Goal: Information Seeking & Learning: Learn about a topic

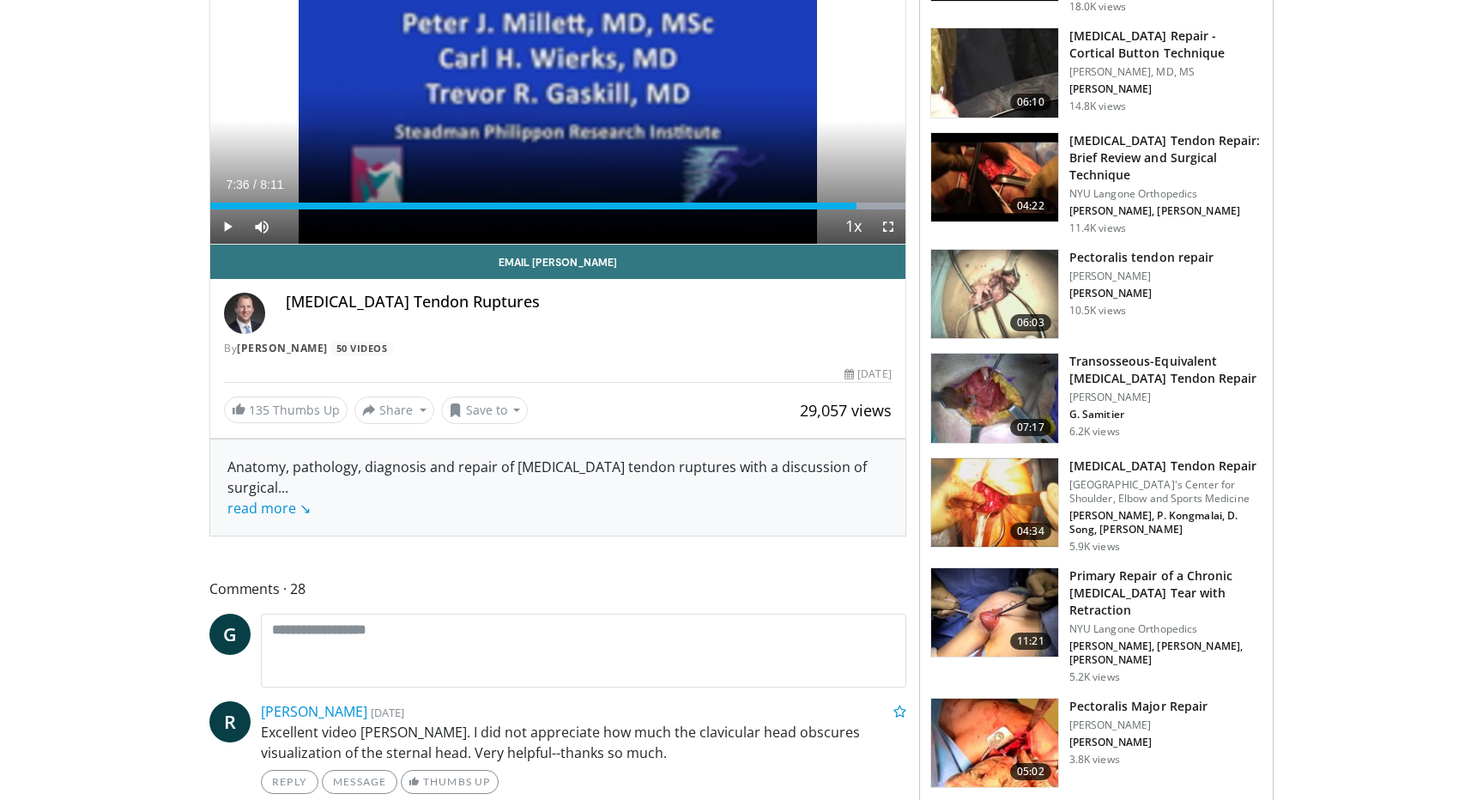
scroll to position [281, 0]
click at [1026, 583] on img at bounding box center [994, 611] width 127 height 89
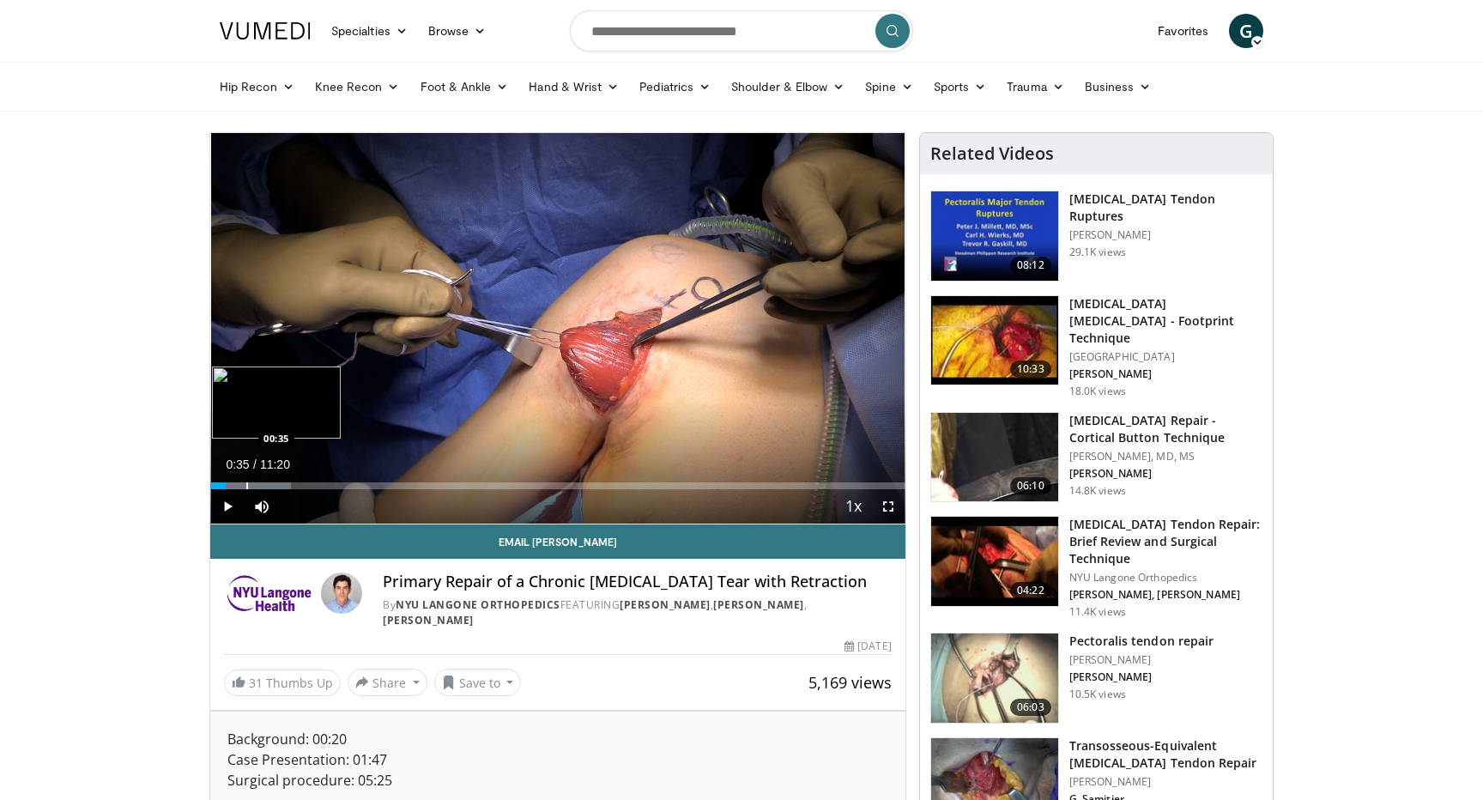
click at [246, 488] on div "Progress Bar" at bounding box center [247, 485] width 2 height 7
click at [269, 484] on div "Progress Bar" at bounding box center [270, 485] width 2 height 7
click at [898, 505] on span "Video Player" at bounding box center [888, 506] width 34 height 34
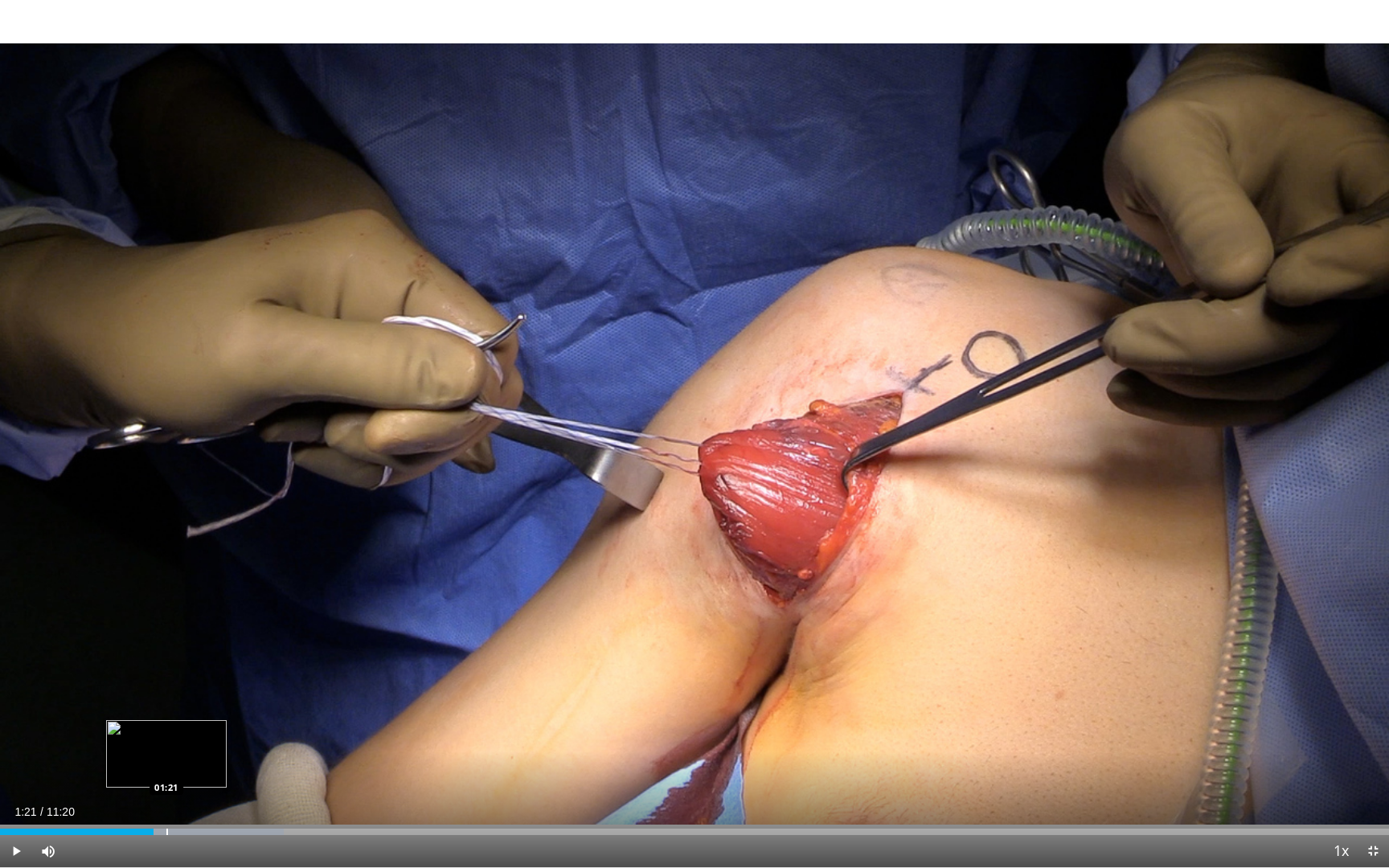
click at [165, 748] on div "Progress Bar" at bounding box center [203, 831] width 161 height 7
click at [190, 748] on div "Progress Bar" at bounding box center [191, 831] width 2 height 7
click at [225, 748] on div "Progress Bar" at bounding box center [226, 831] width 2 height 7
click at [272, 748] on div "Progress Bar" at bounding box center [273, 831] width 2 height 7
click at [312, 748] on div "Progress Bar" at bounding box center [313, 831] width 2 height 7
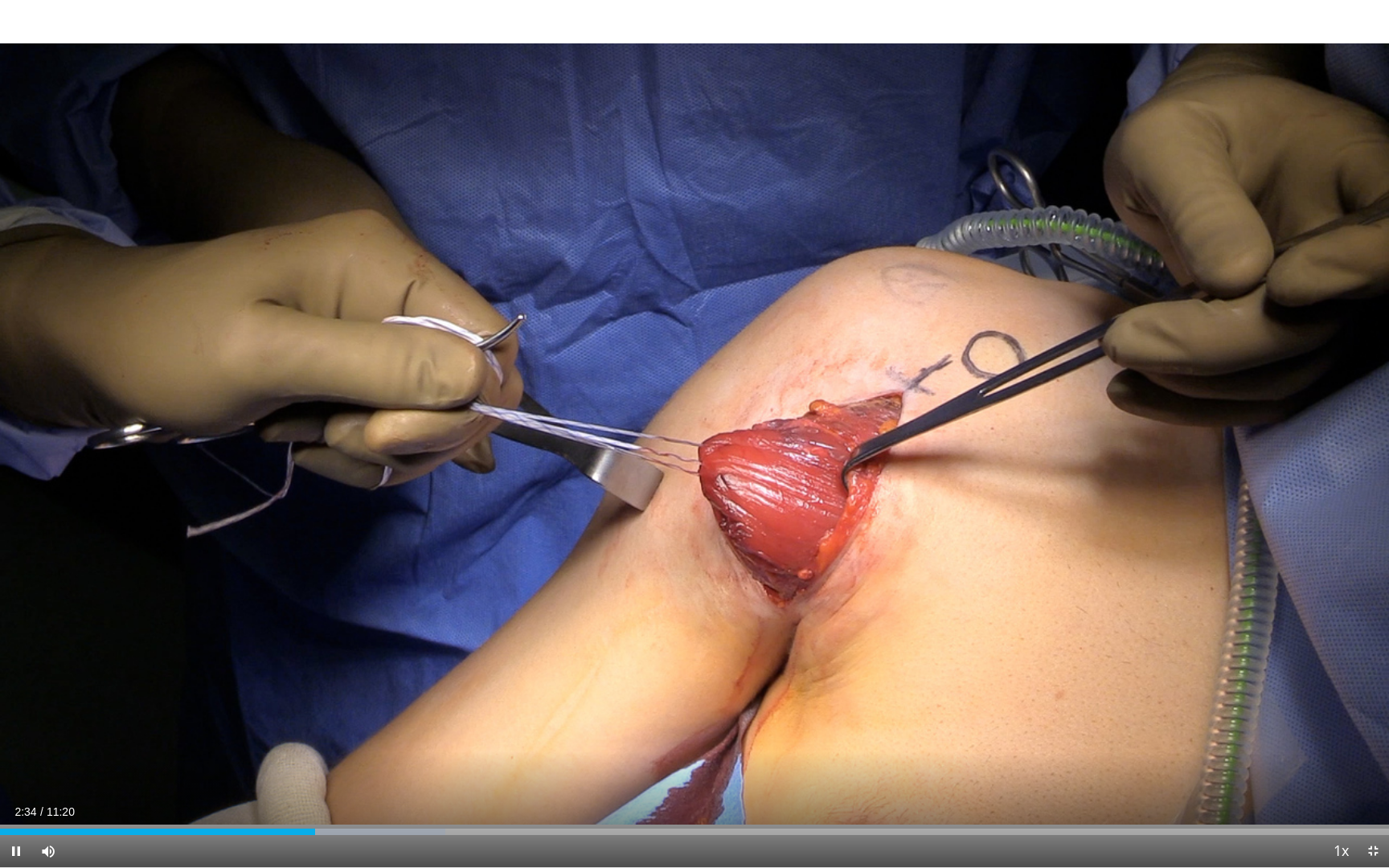
click at [330, 748] on div "Current Time 2:34 / Duration 11:20 Pause Skip Backward Skip Forward Mute Loaded…" at bounding box center [694, 851] width 1389 height 32
click at [366, 748] on div "Progress Bar" at bounding box center [367, 831] width 2 height 7
click at [382, 748] on div "Progress Bar" at bounding box center [383, 831] width 2 height 7
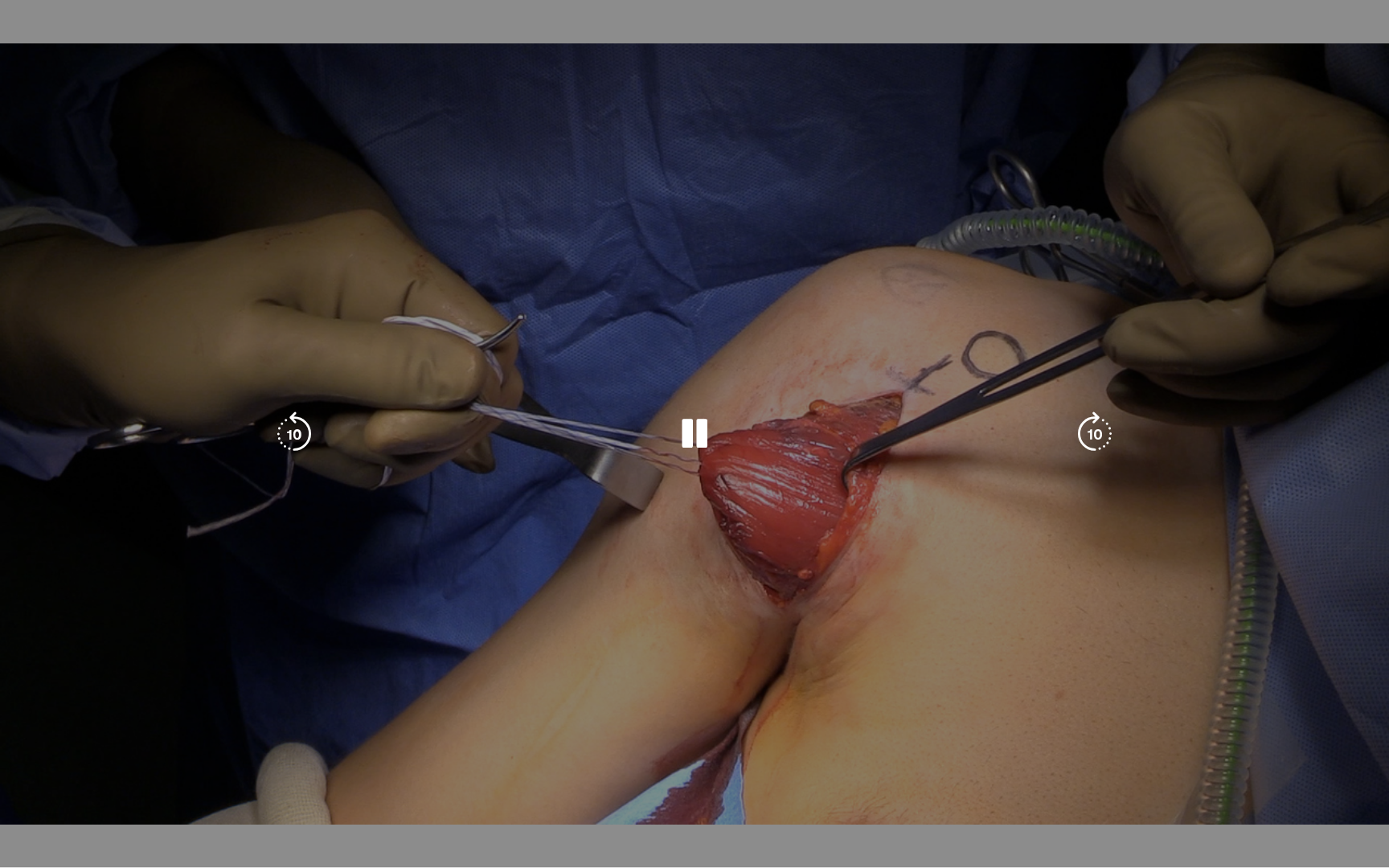
click at [400, 748] on div "10 seconds Tap to unmute" at bounding box center [694, 434] width 1389 height 867
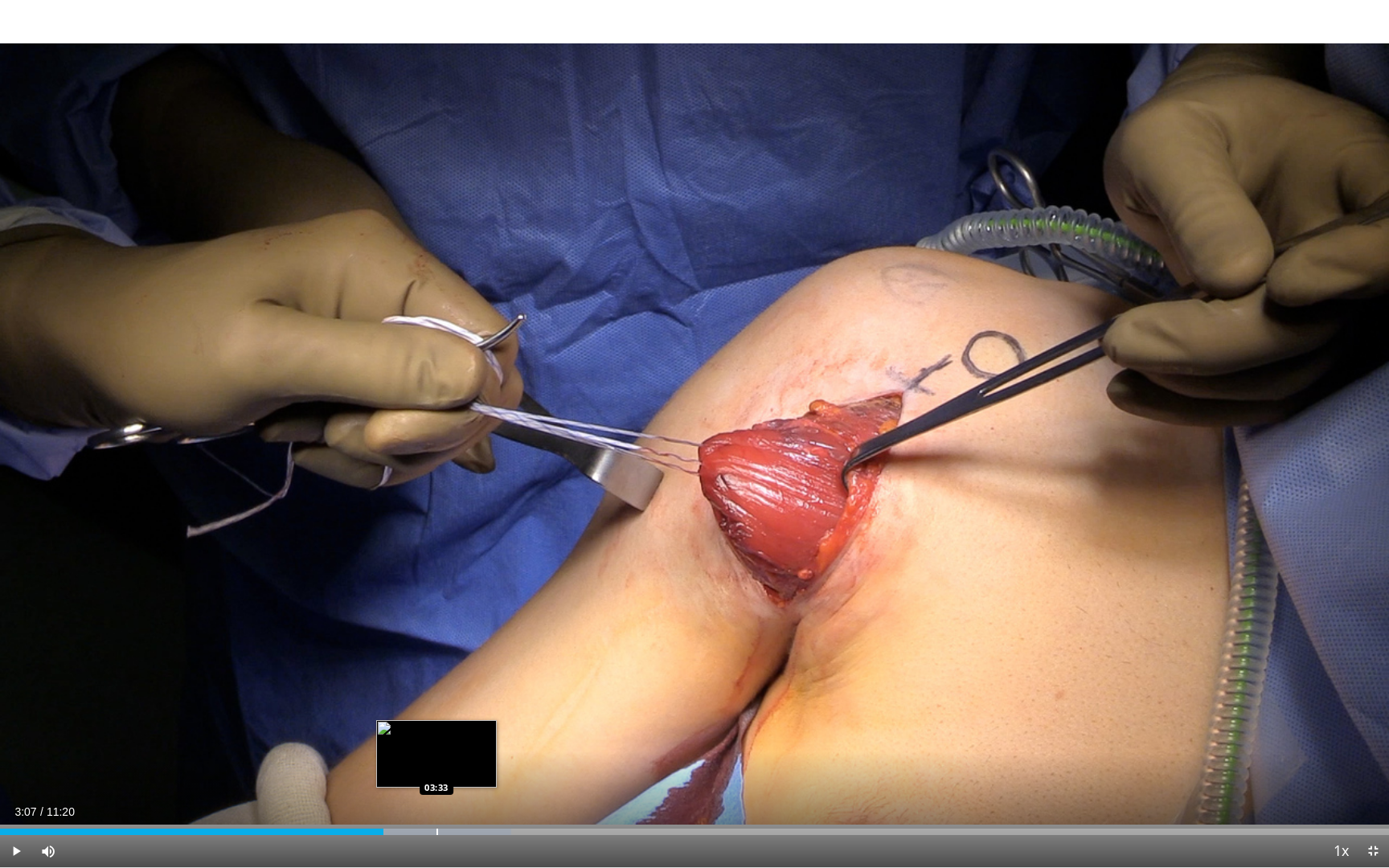
click at [436, 748] on div "Progress Bar" at bounding box center [437, 831] width 2 height 7
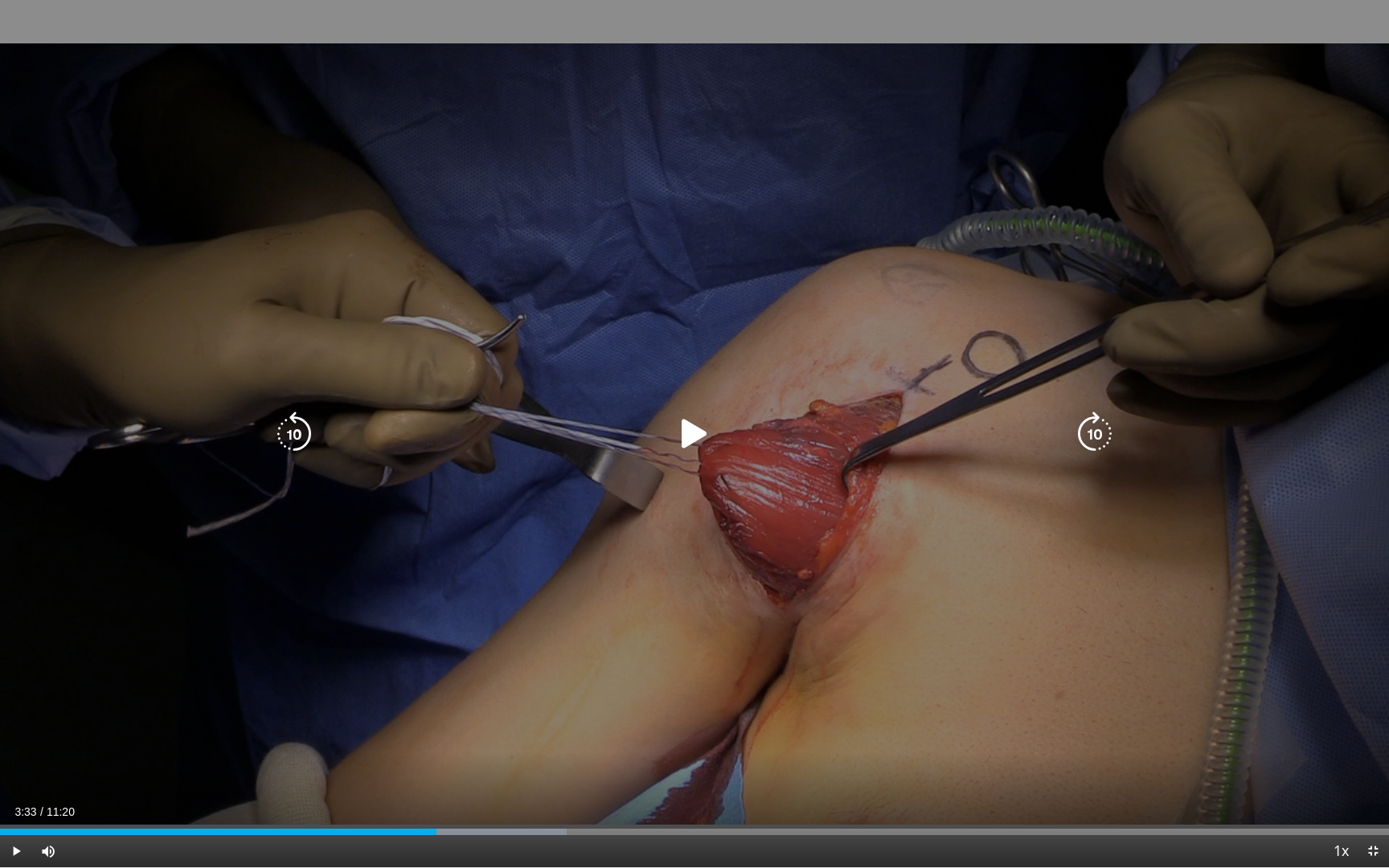
click at [503, 683] on div "10 seconds Tap to unmute" at bounding box center [694, 434] width 1389 height 867
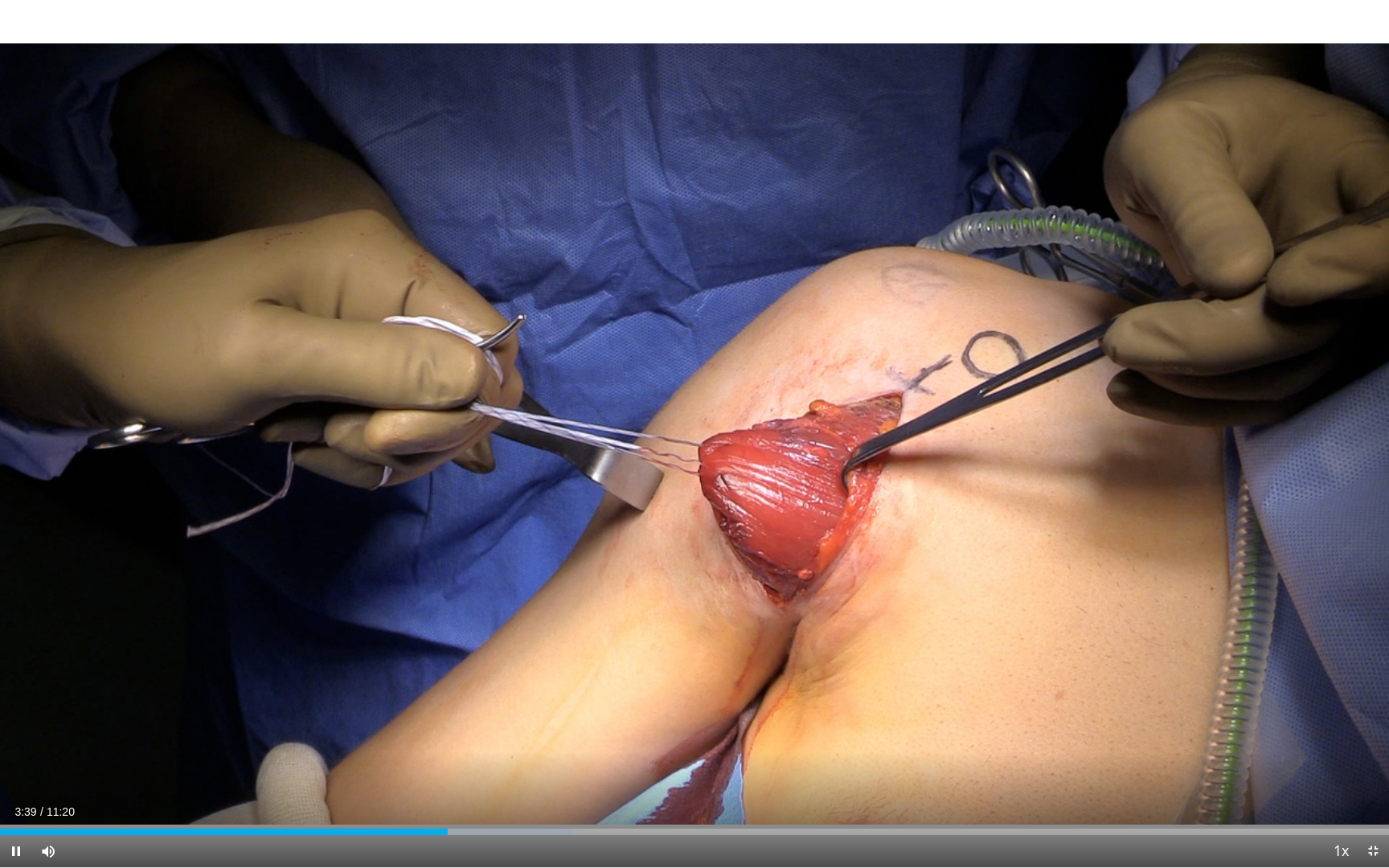
click at [468, 748] on div "Current Time 3:39 / Duration 11:20 Pause Skip Backward Skip Forward Mute Loaded…" at bounding box center [694, 851] width 1389 height 32
click at [476, 748] on div "Progress Bar" at bounding box center [477, 831] width 2 height 7
click at [503, 748] on div "Progress Bar" at bounding box center [504, 831] width 2 height 7
click at [520, 748] on div "Progress Bar" at bounding box center [519, 831] width 2 height 7
click at [559, 748] on video-js "**********" at bounding box center [694, 434] width 1389 height 868
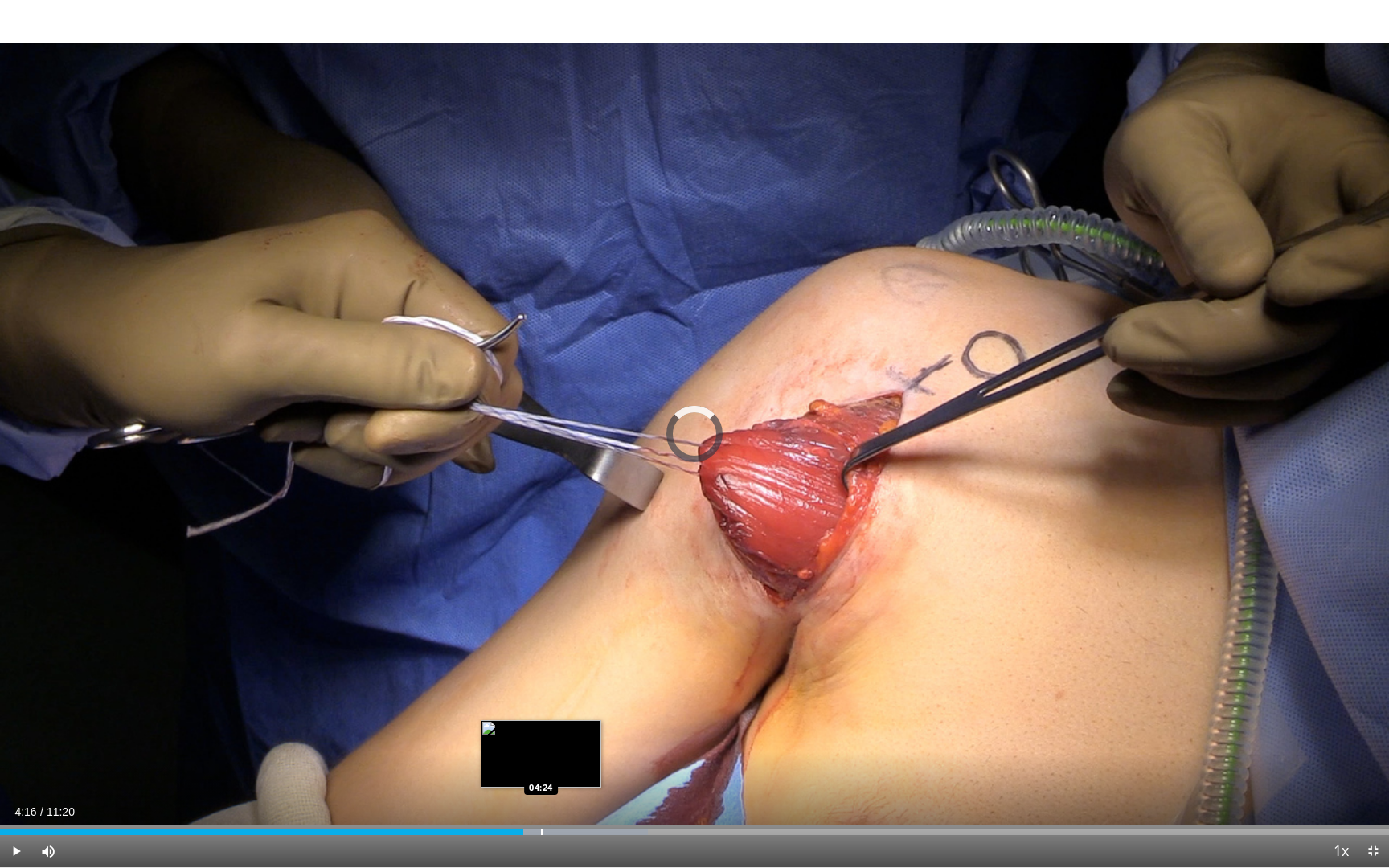
click at [541, 748] on div "Progress Bar" at bounding box center [542, 831] width 2 height 7
click at [559, 748] on div "Progress Bar" at bounding box center [559, 831] width 2 height 7
click at [573, 748] on div "Current Time 4:34 / Duration 11:20 Pause Skip Backward Skip Forward Mute Loaded…" at bounding box center [694, 851] width 1389 height 32
click at [581, 748] on div "Progress Bar" at bounding box center [582, 831] width 2 height 7
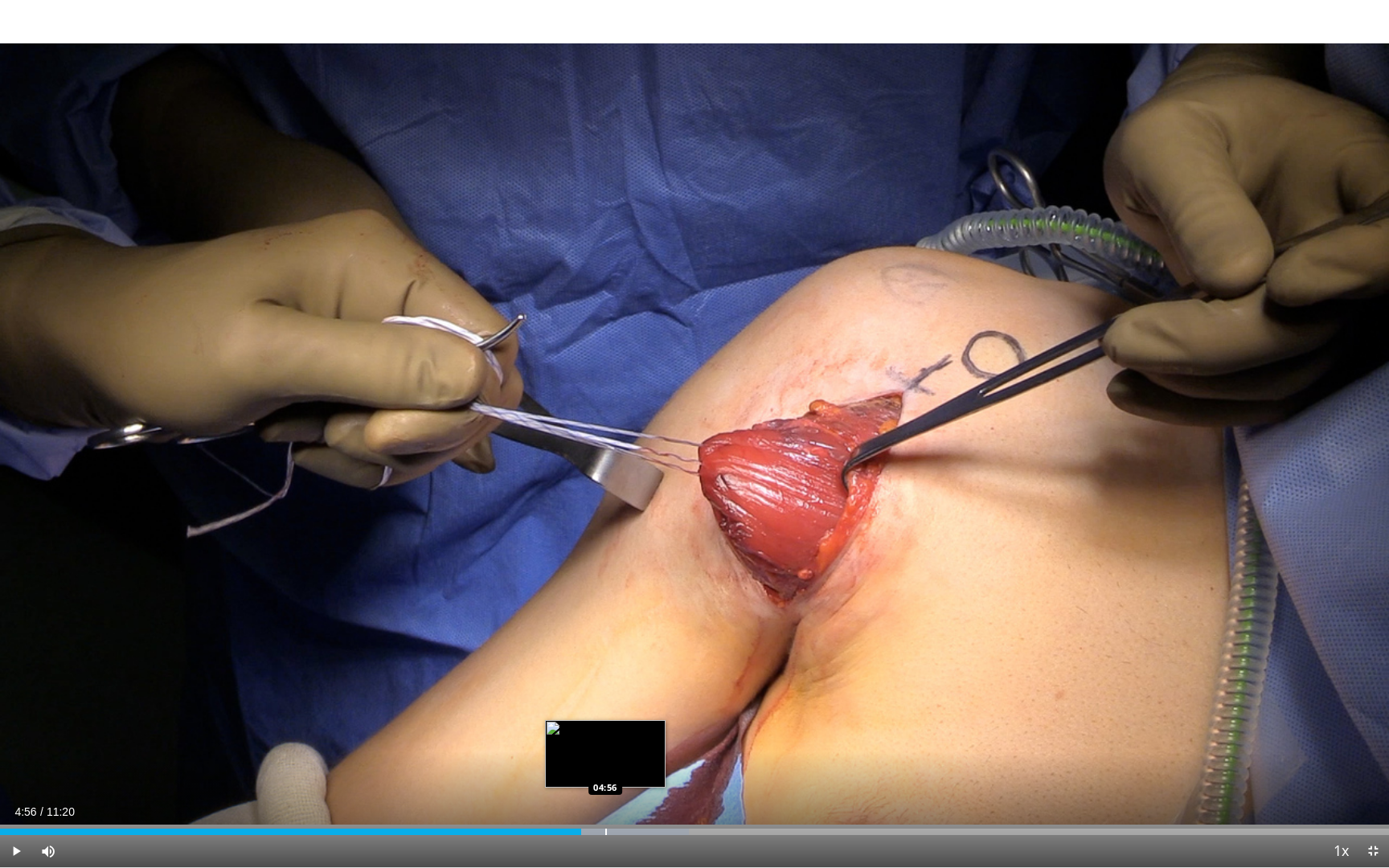
click at [605, 748] on div "Loaded : 49.57% 04:44 04:56" at bounding box center [694, 831] width 1389 height 7
click at [630, 748] on div "Progress Bar" at bounding box center [629, 831] width 2 height 7
click at [667, 748] on div "Loaded : 55.41% 05:14 05:27" at bounding box center [694, 831] width 1389 height 7
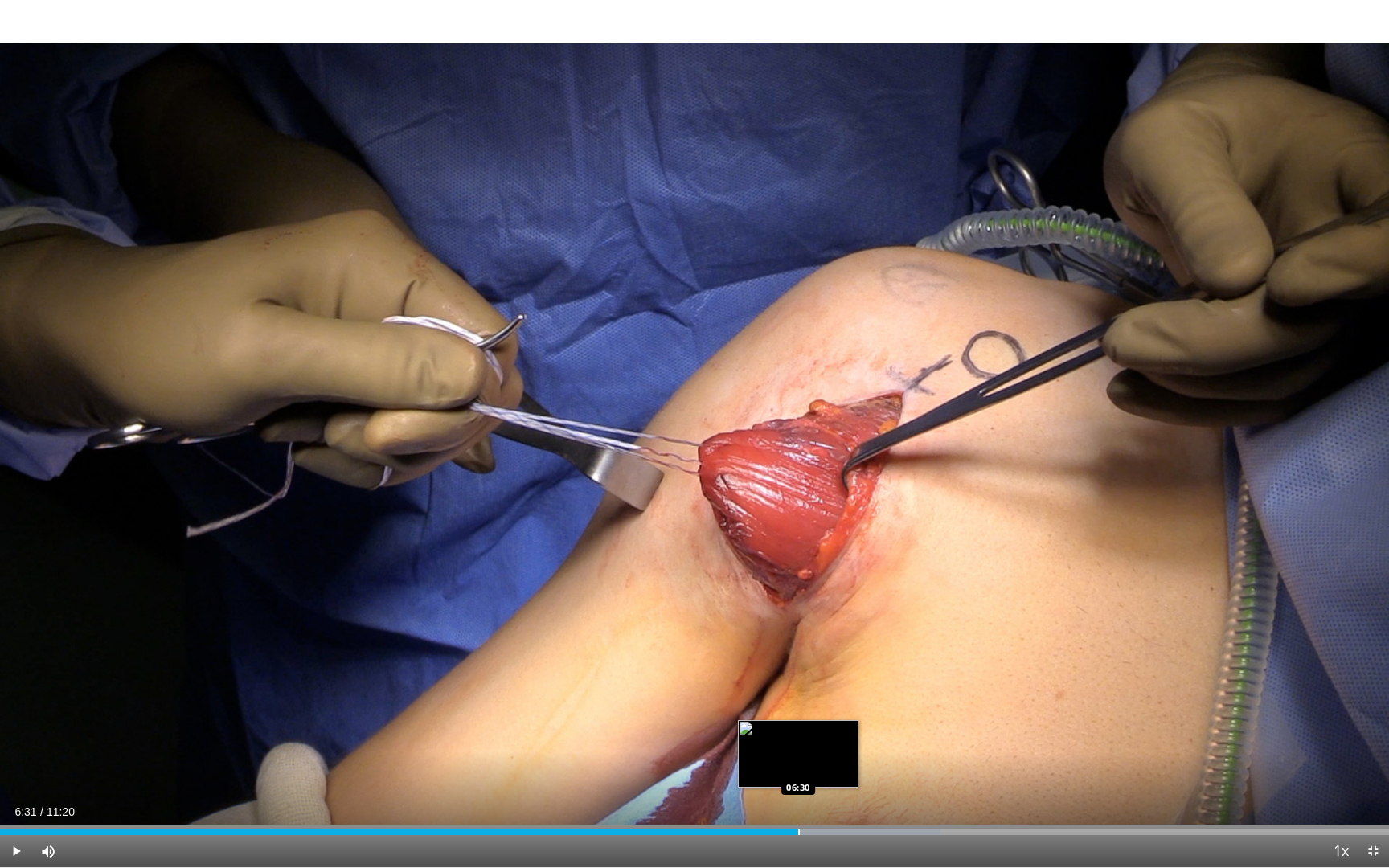
click at [798, 748] on div "Progress Bar" at bounding box center [799, 831] width 2 height 7
click at [781, 748] on div "Progress Bar" at bounding box center [782, 831] width 2 height 7
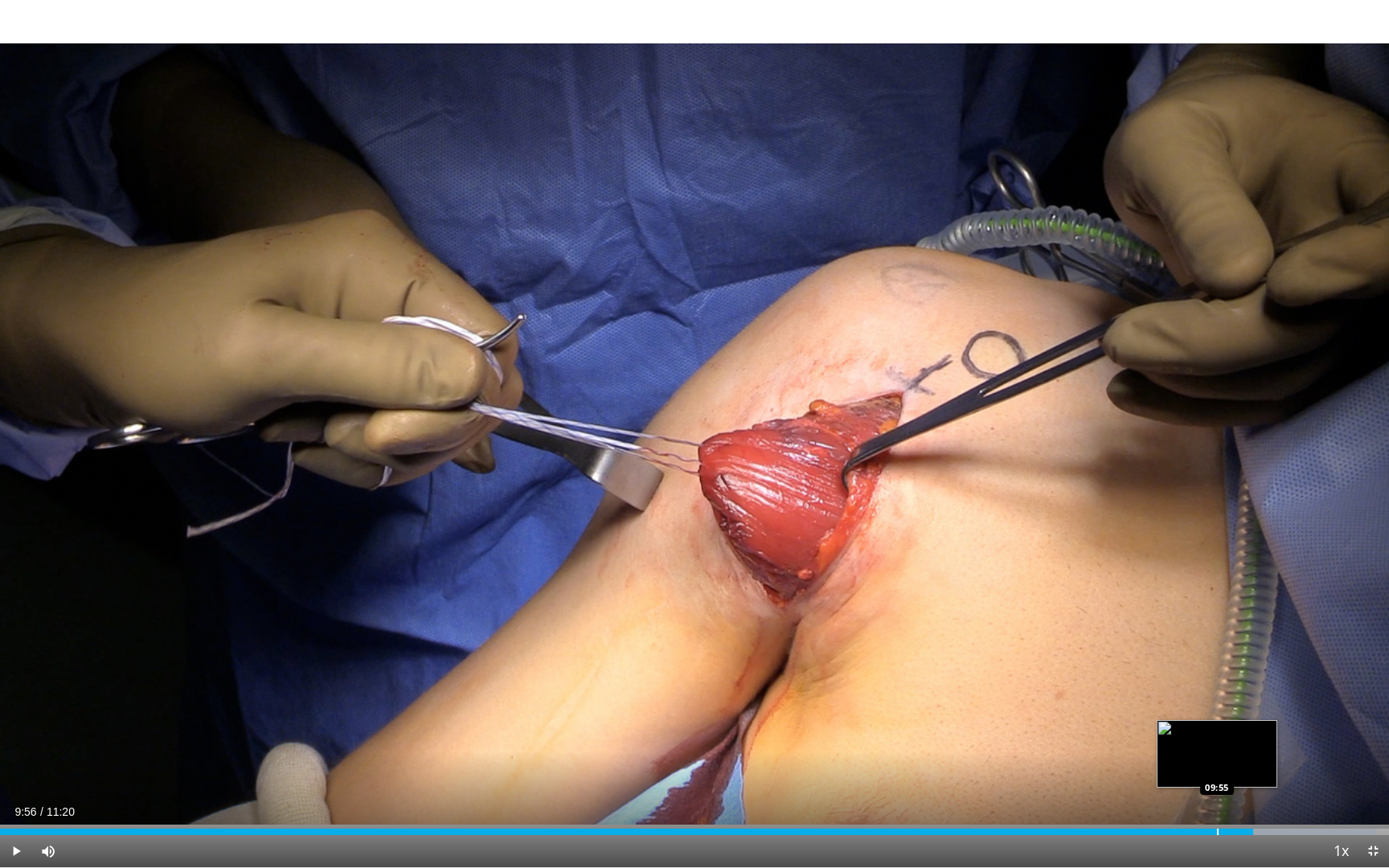
click at [1219, 748] on div "Progress Bar" at bounding box center [1219, 831] width 2 height 7
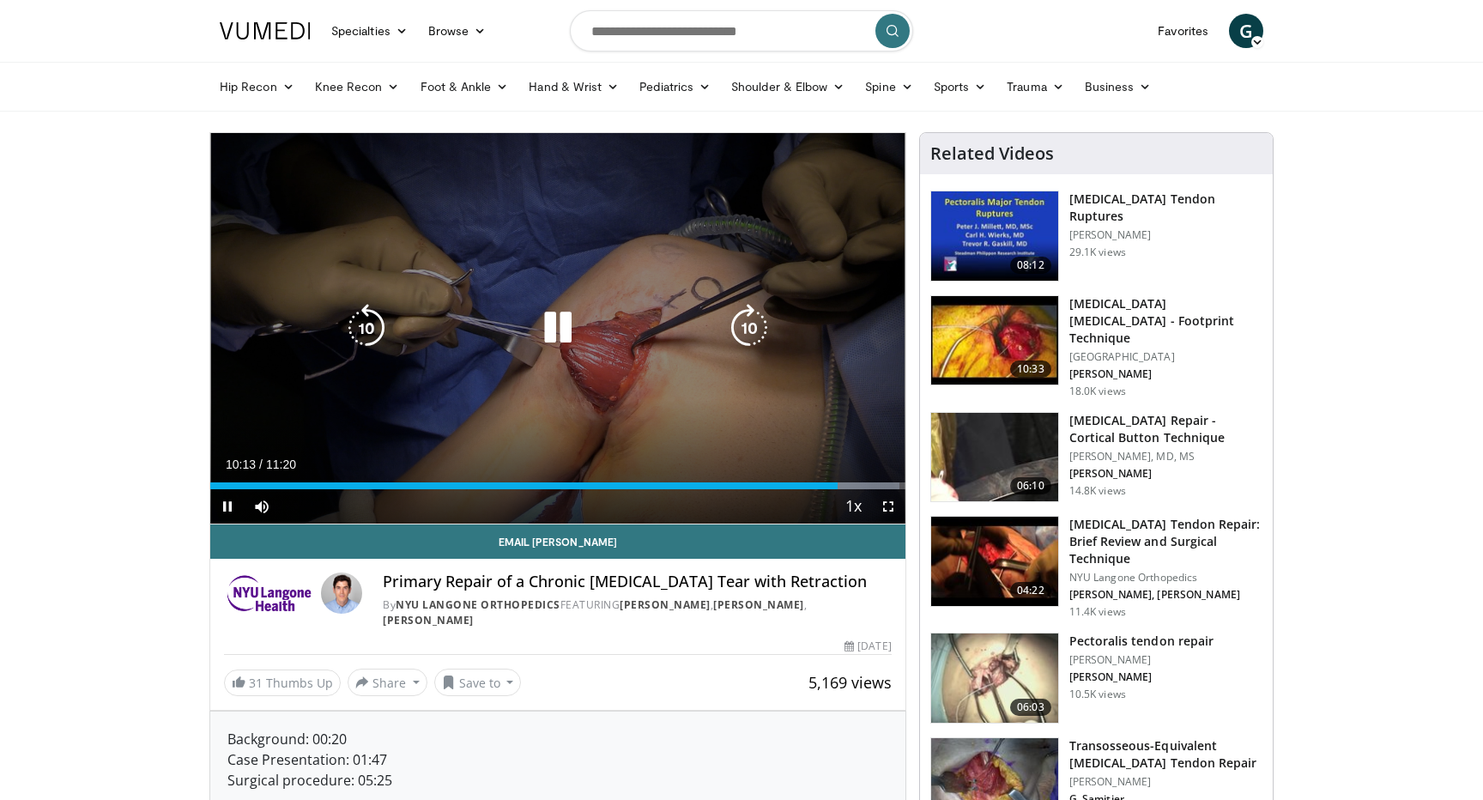
click at [642, 282] on div "10 seconds Tap to unmute" at bounding box center [557, 328] width 695 height 391
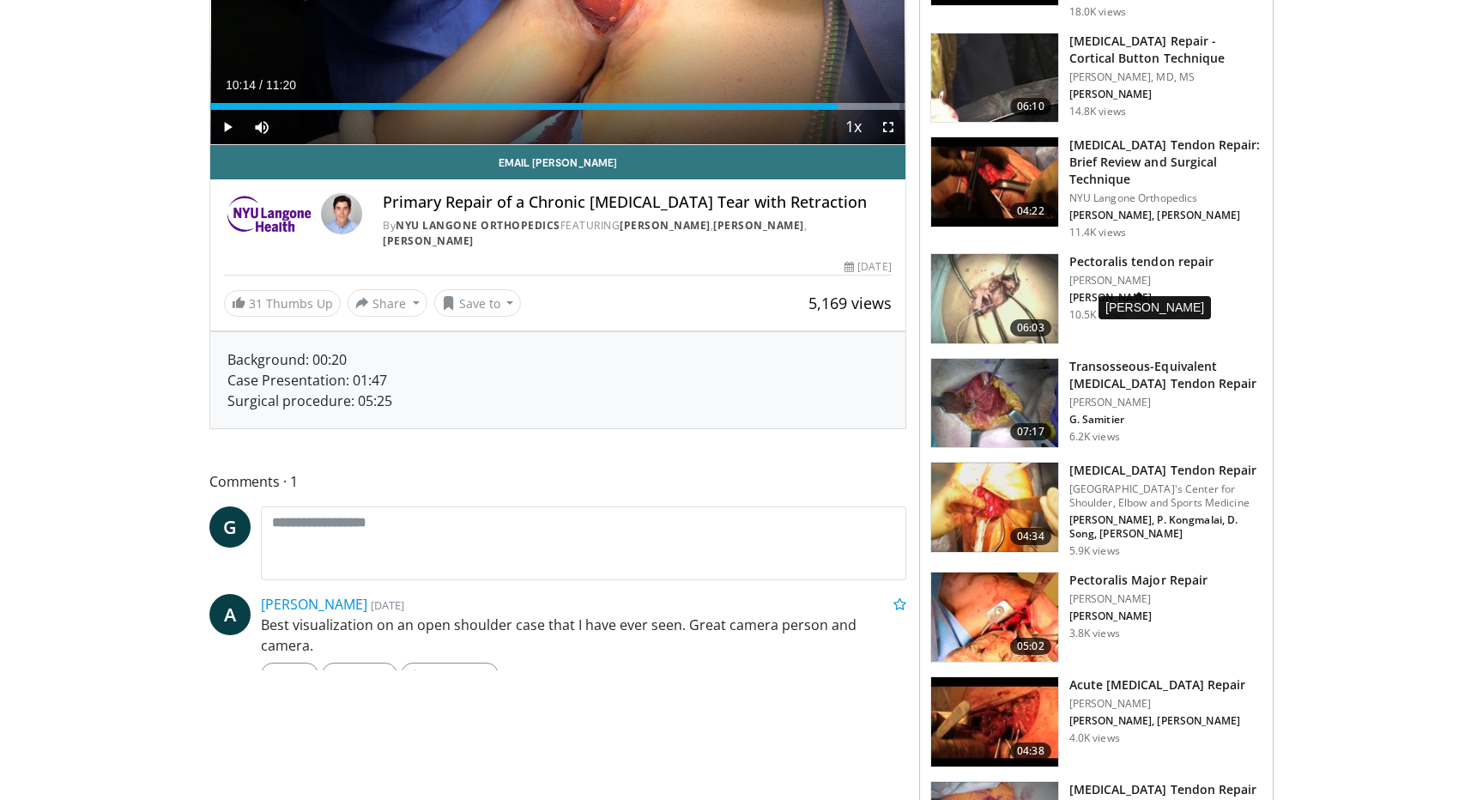
scroll to position [381, 0]
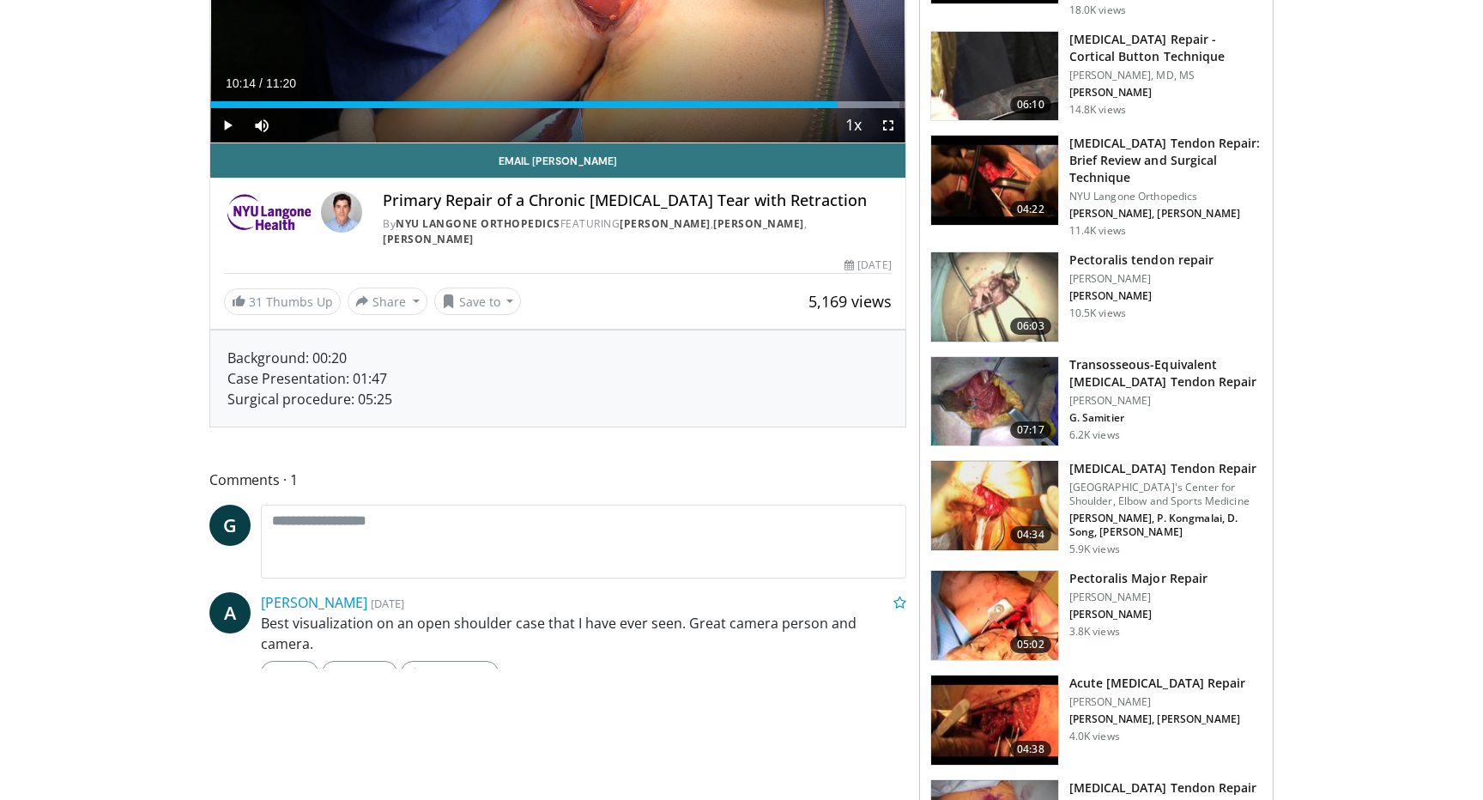
click at [985, 723] on img at bounding box center [994, 720] width 127 height 89
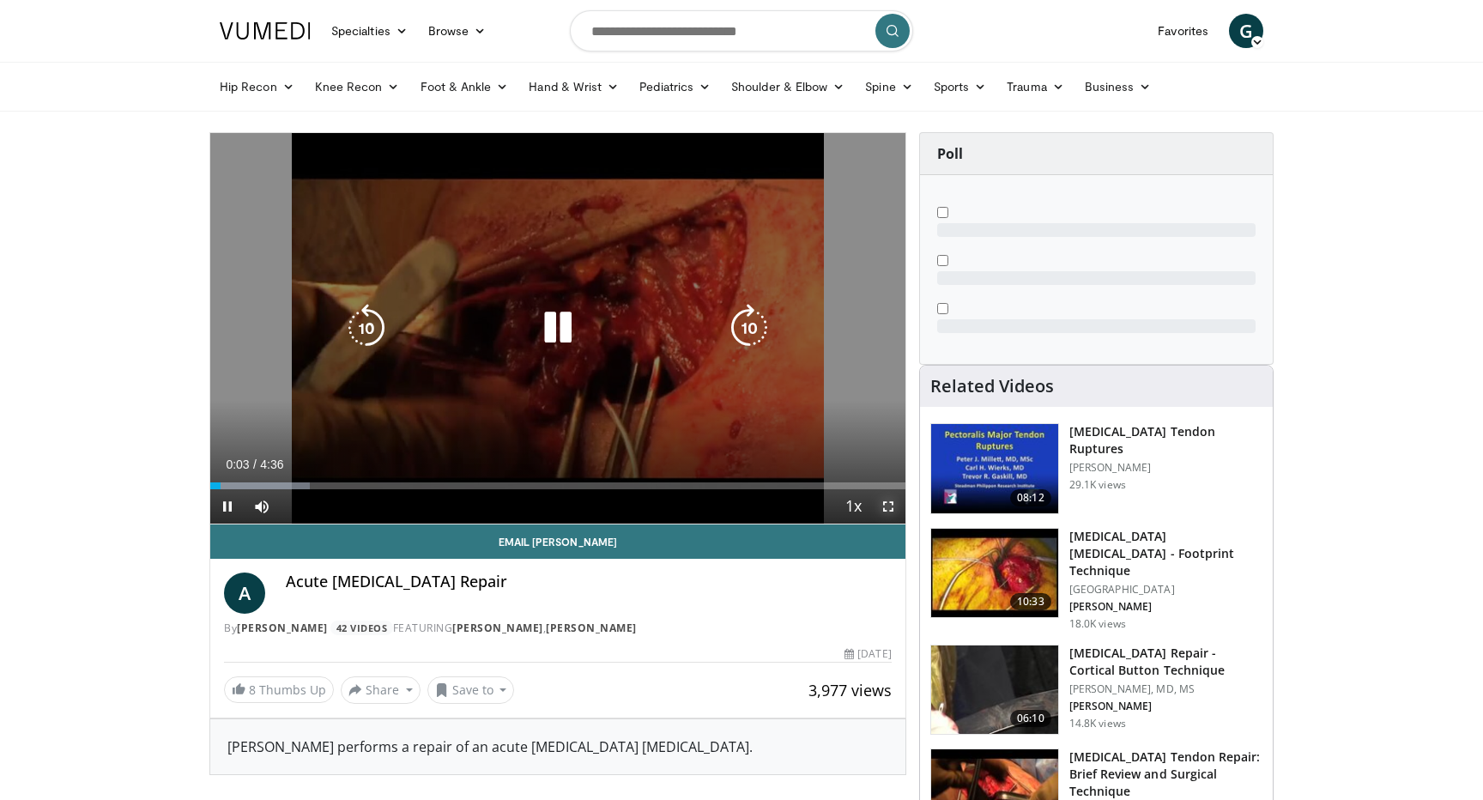
click at [883, 500] on span "Video Player" at bounding box center [888, 506] width 34 height 34
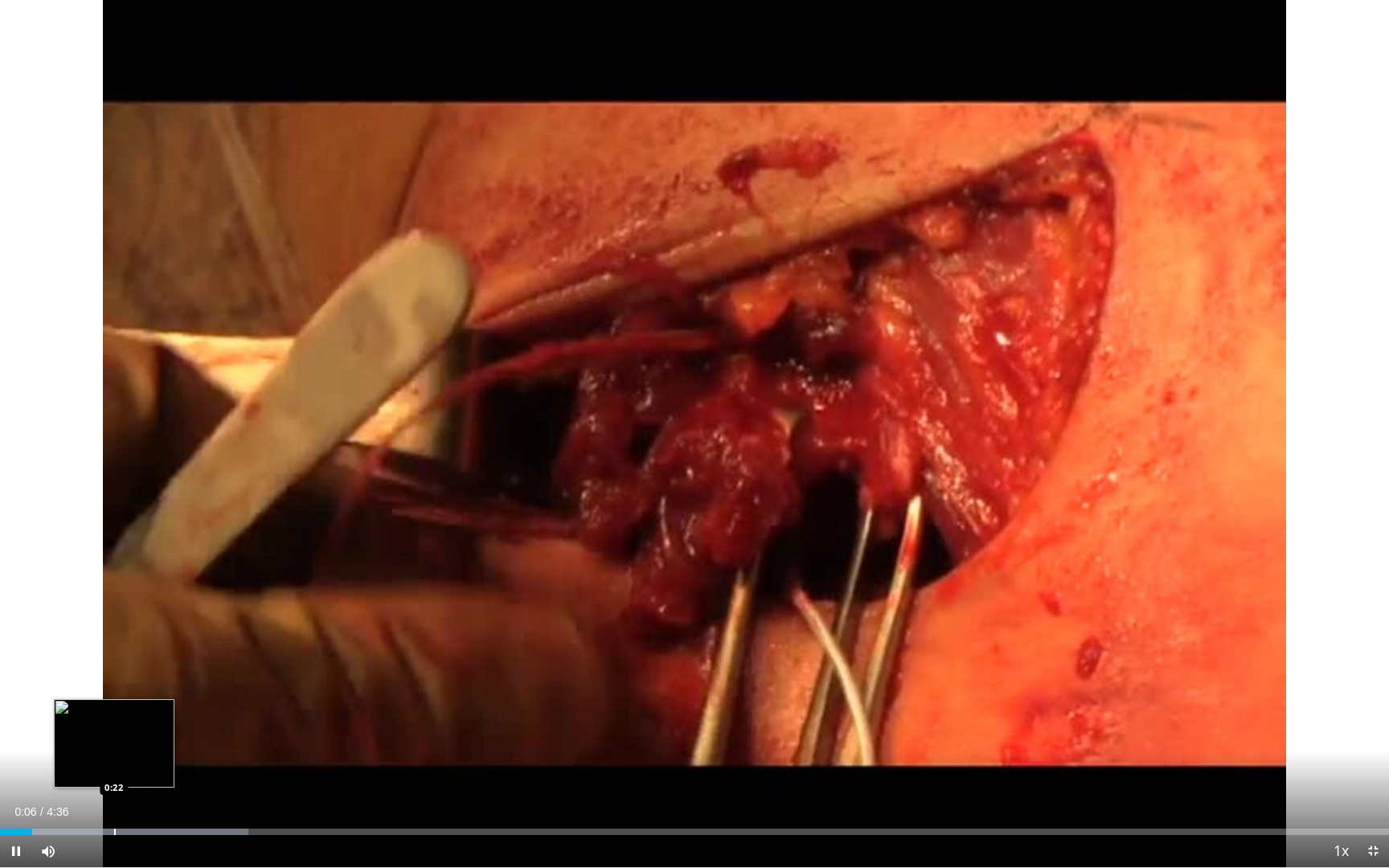
click at [114, 748] on div "Progress Bar" at bounding box center [115, 831] width 2 height 7
click at [160, 748] on div "Progress Bar" at bounding box center [161, 831] width 2 height 7
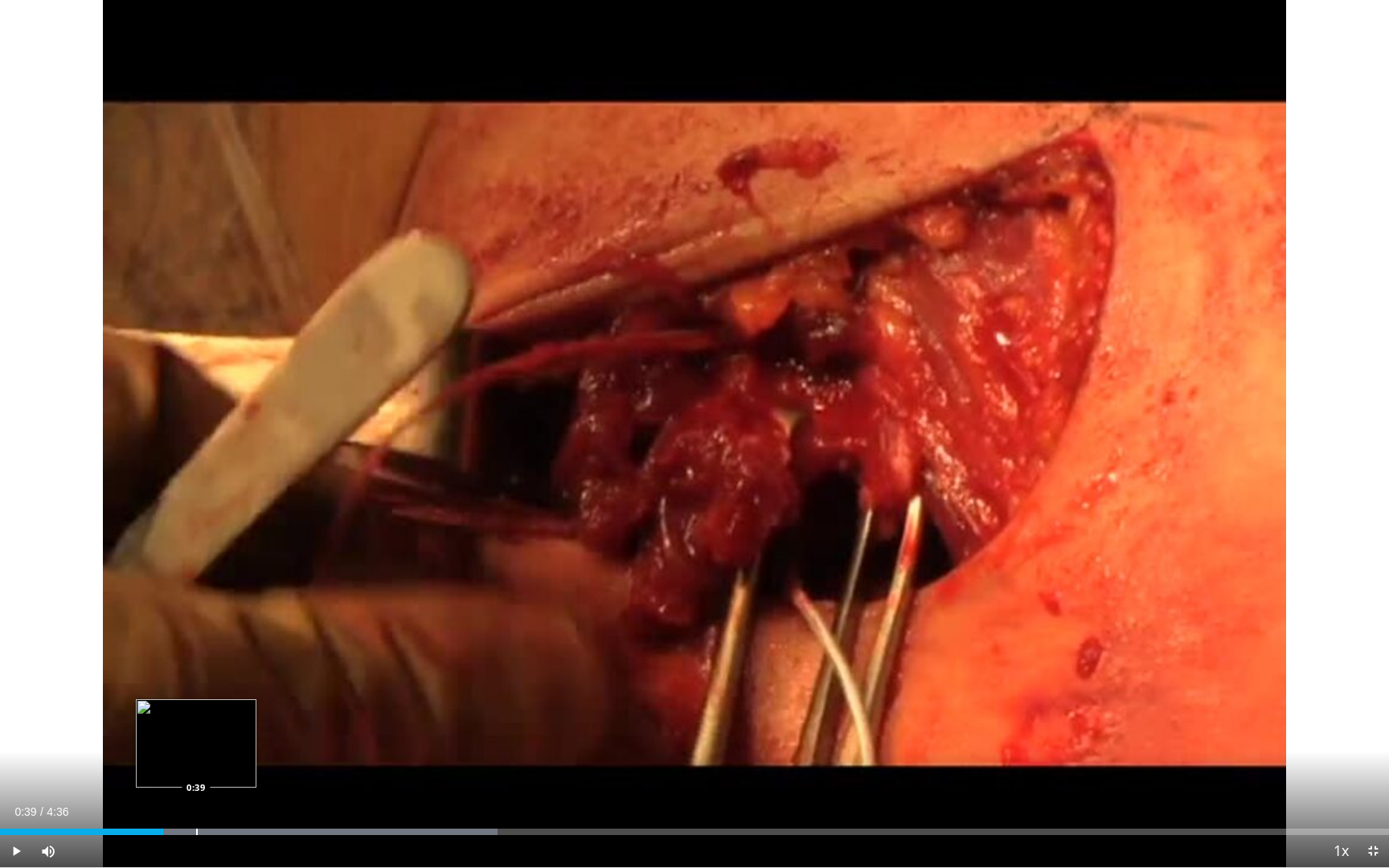
click at [196, 748] on div "Progress Bar" at bounding box center [197, 831] width 2 height 7
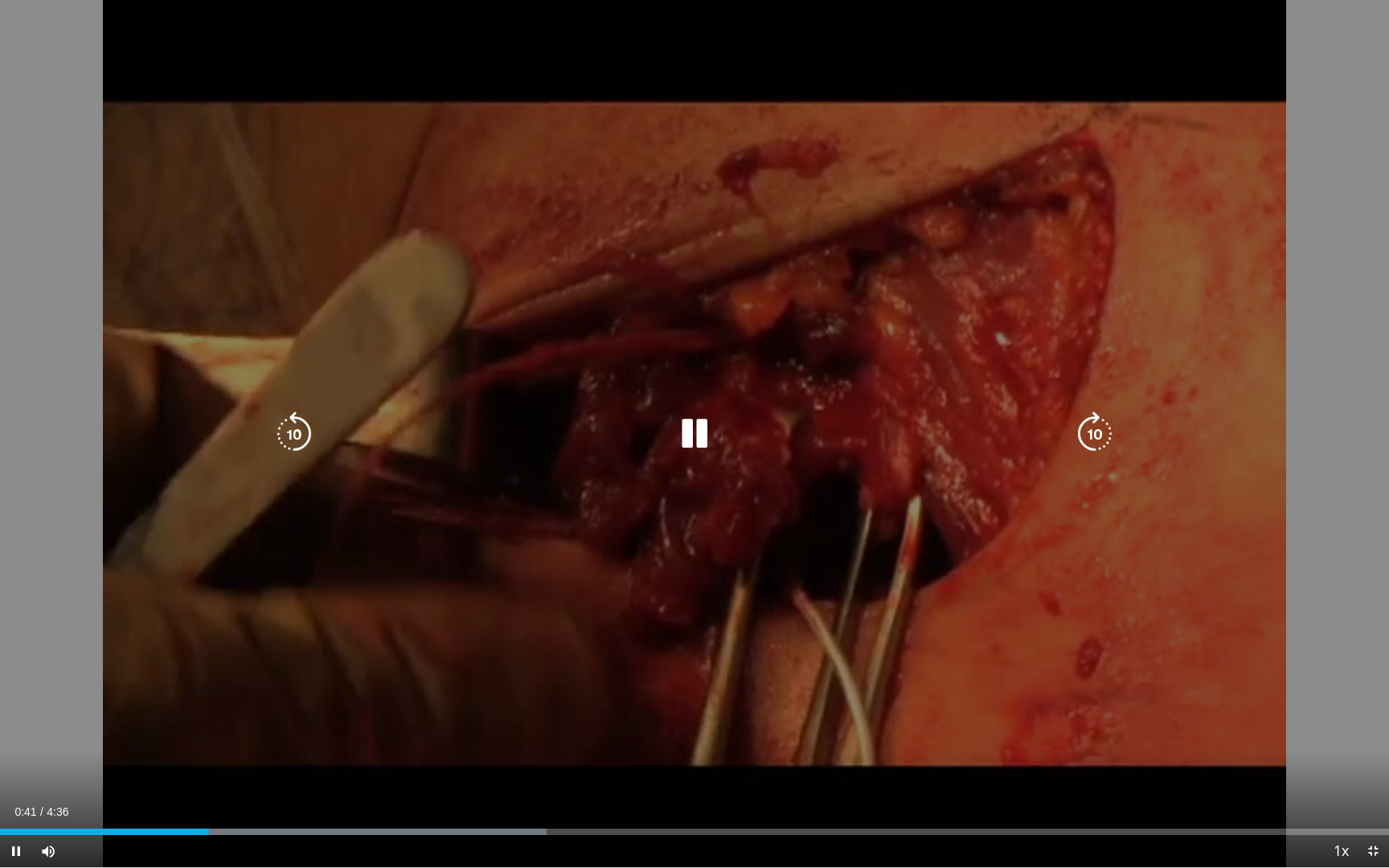
click at [220, 748] on video-js "**********" at bounding box center [694, 434] width 1389 height 868
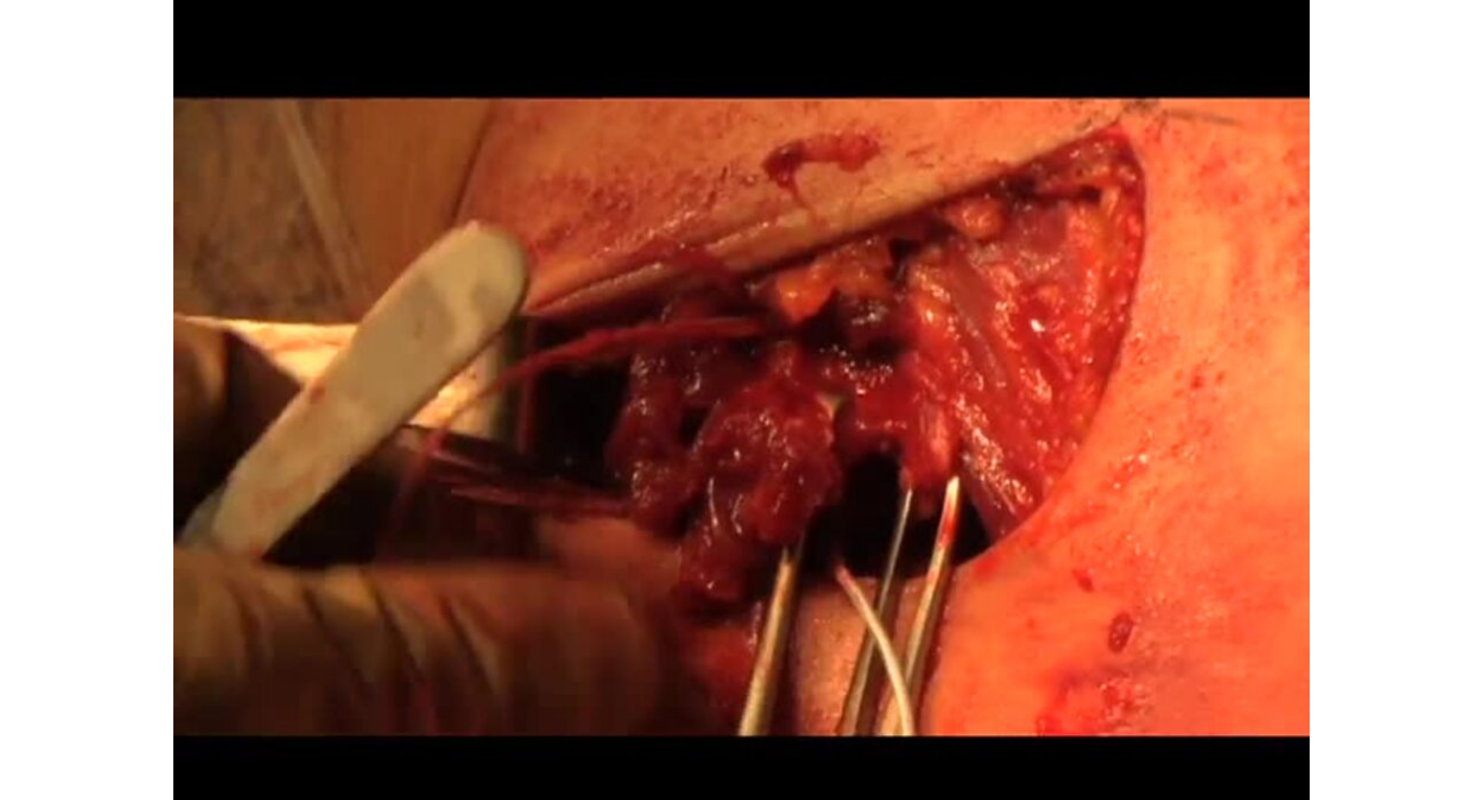
scroll to position [761, 0]
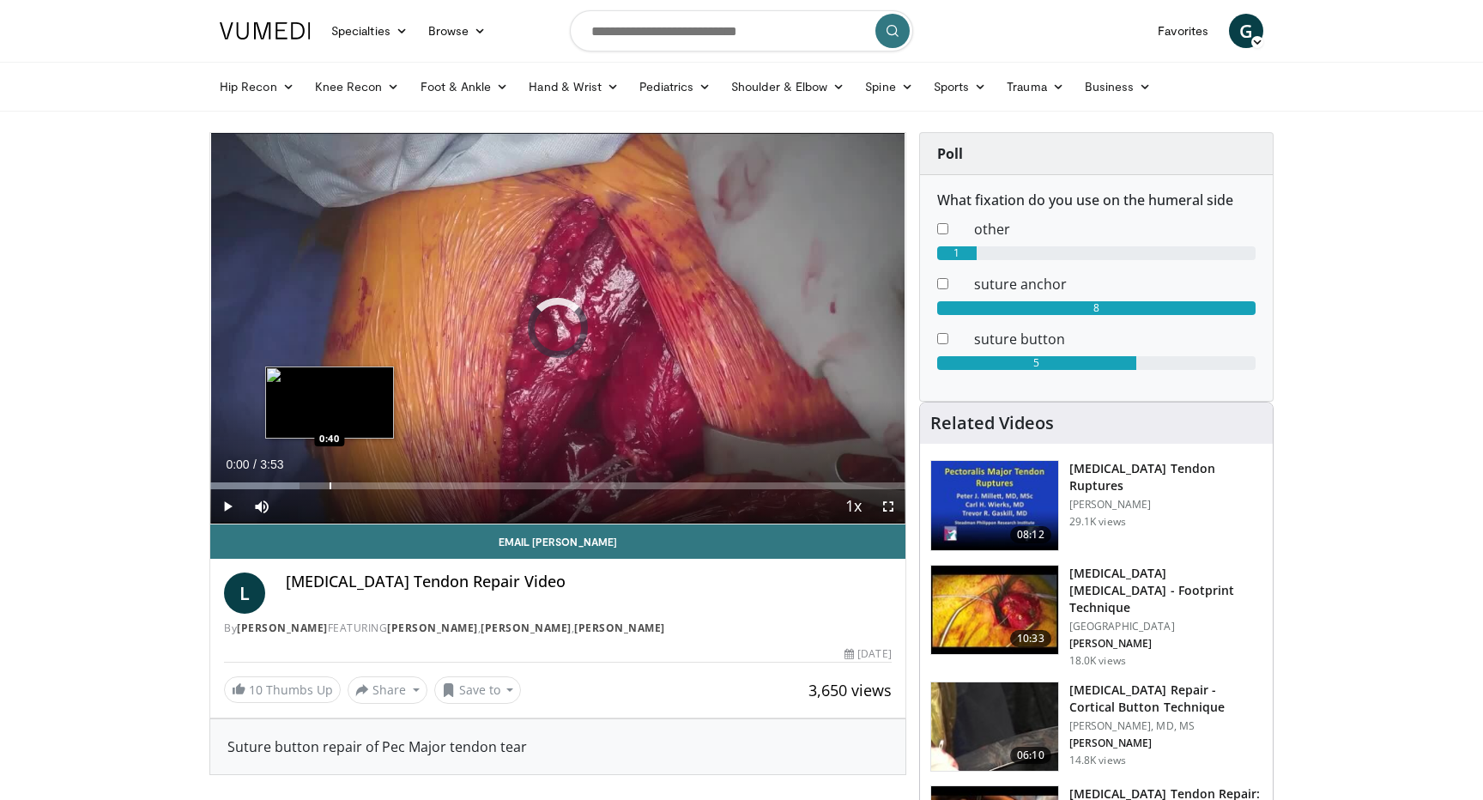
click at [330, 486] on div "Progress Bar" at bounding box center [331, 485] width 2 height 7
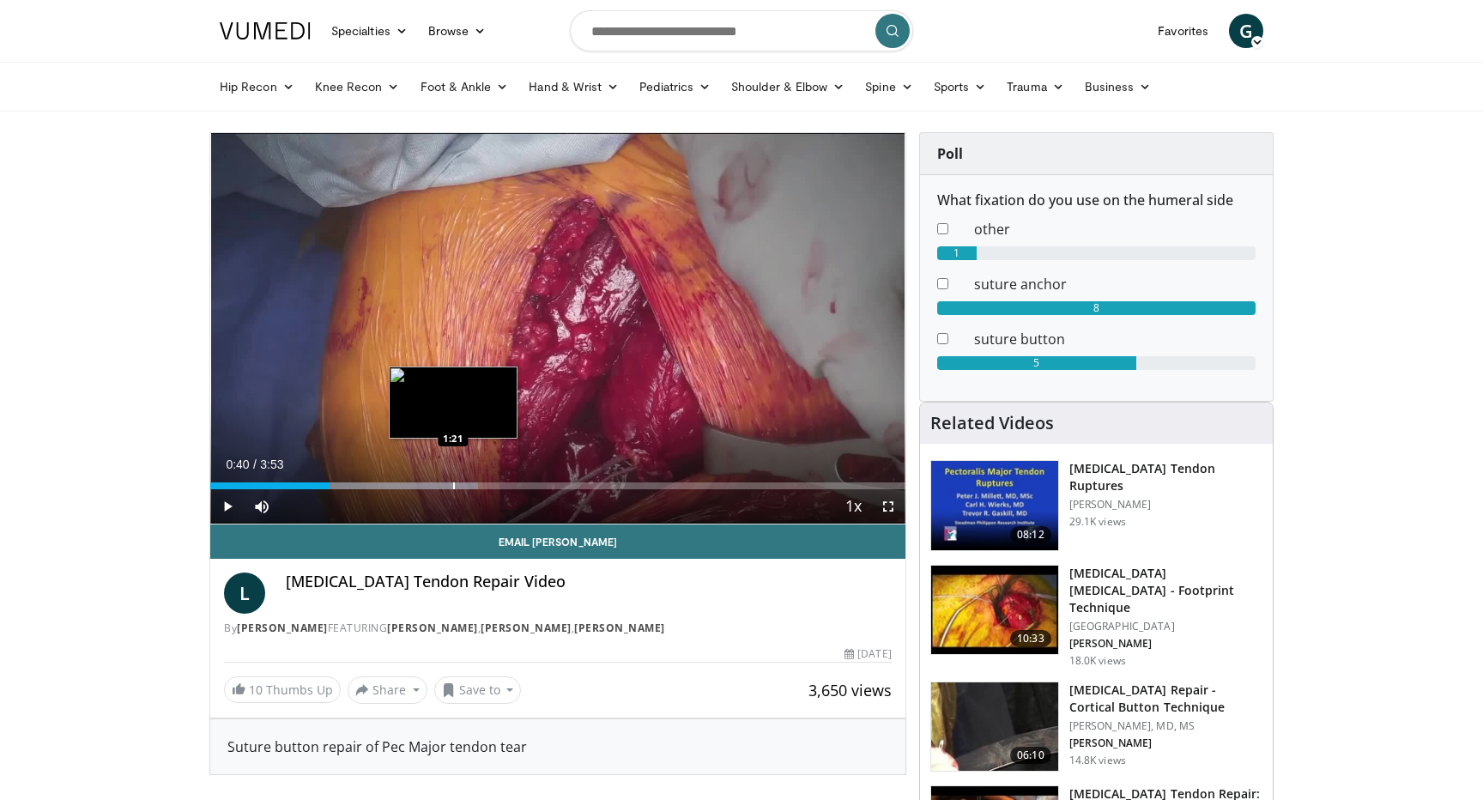
click at [454, 482] on div "Progress Bar" at bounding box center [454, 485] width 2 height 7
click at [419, 478] on div "Loaded : 51.38% 1:21 1:10" at bounding box center [557, 481] width 695 height 16
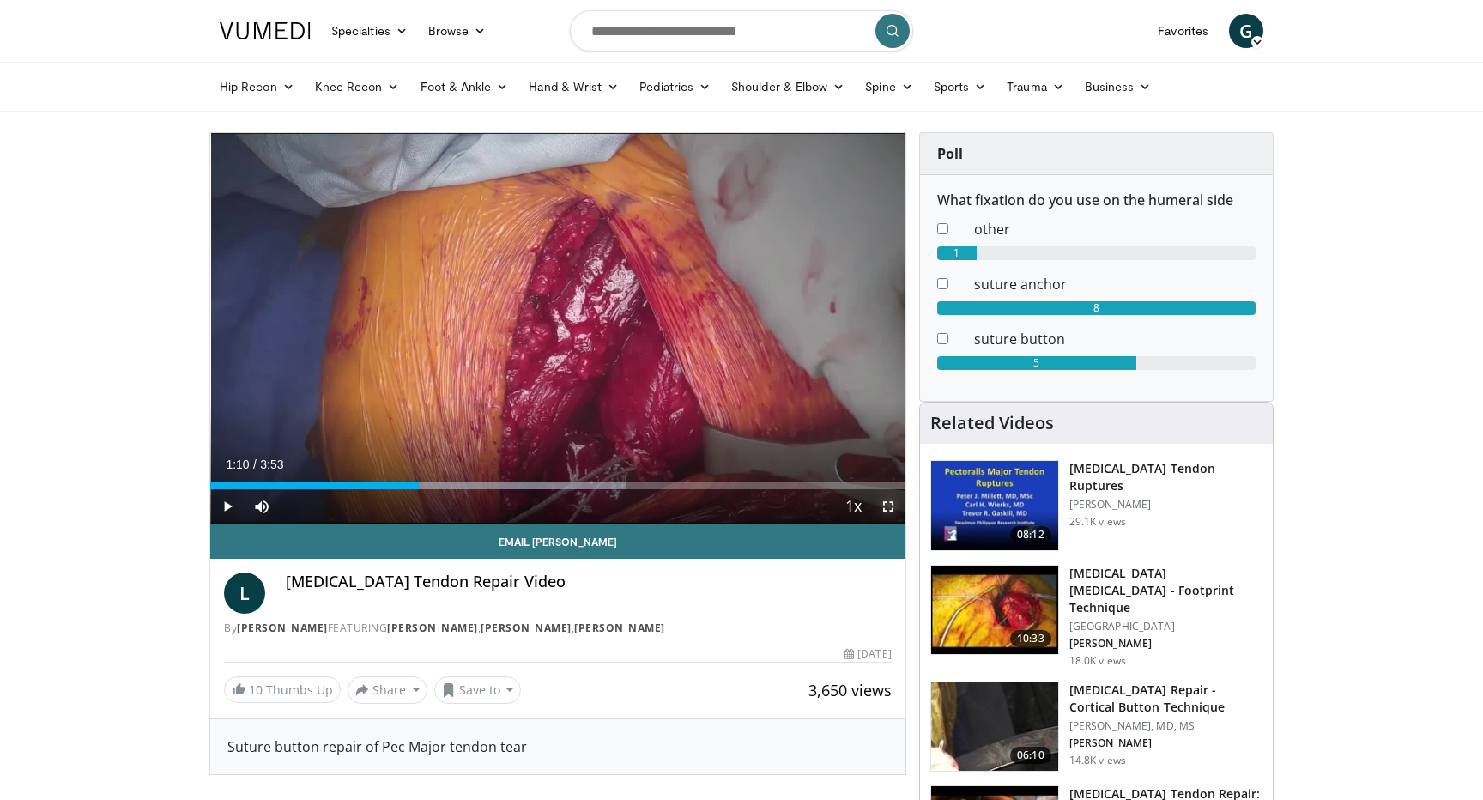
click at [887, 510] on span "Video Player" at bounding box center [888, 506] width 34 height 34
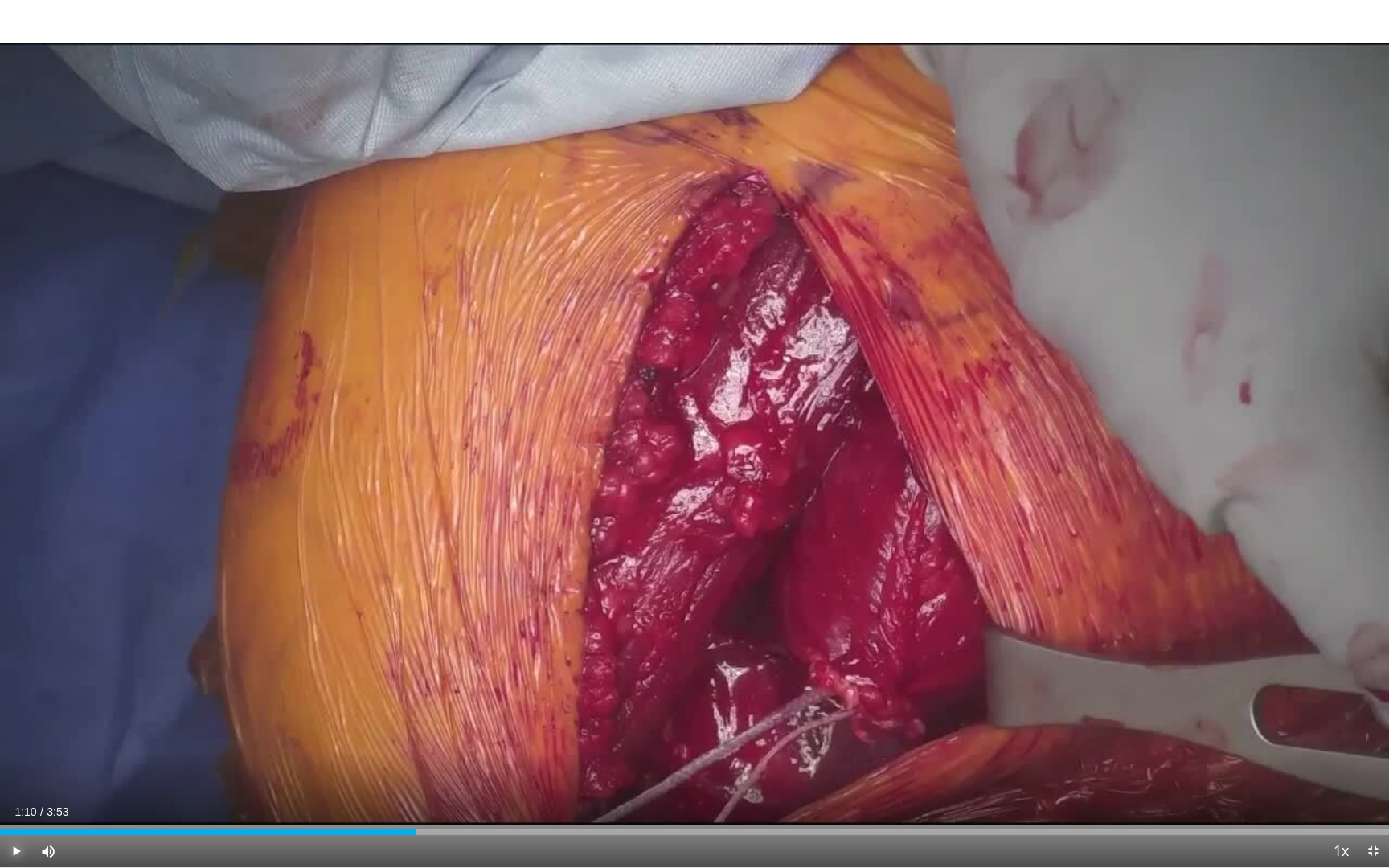
click at [17, 748] on span "Video Player" at bounding box center [16, 851] width 32 height 32
click at [371, 748] on div "Loaded : 59.43% 1:12 1:02" at bounding box center [694, 828] width 1389 height 15
click at [267, 748] on div "Loaded : 55.18% 1:06 0:50" at bounding box center [694, 828] width 1389 height 15
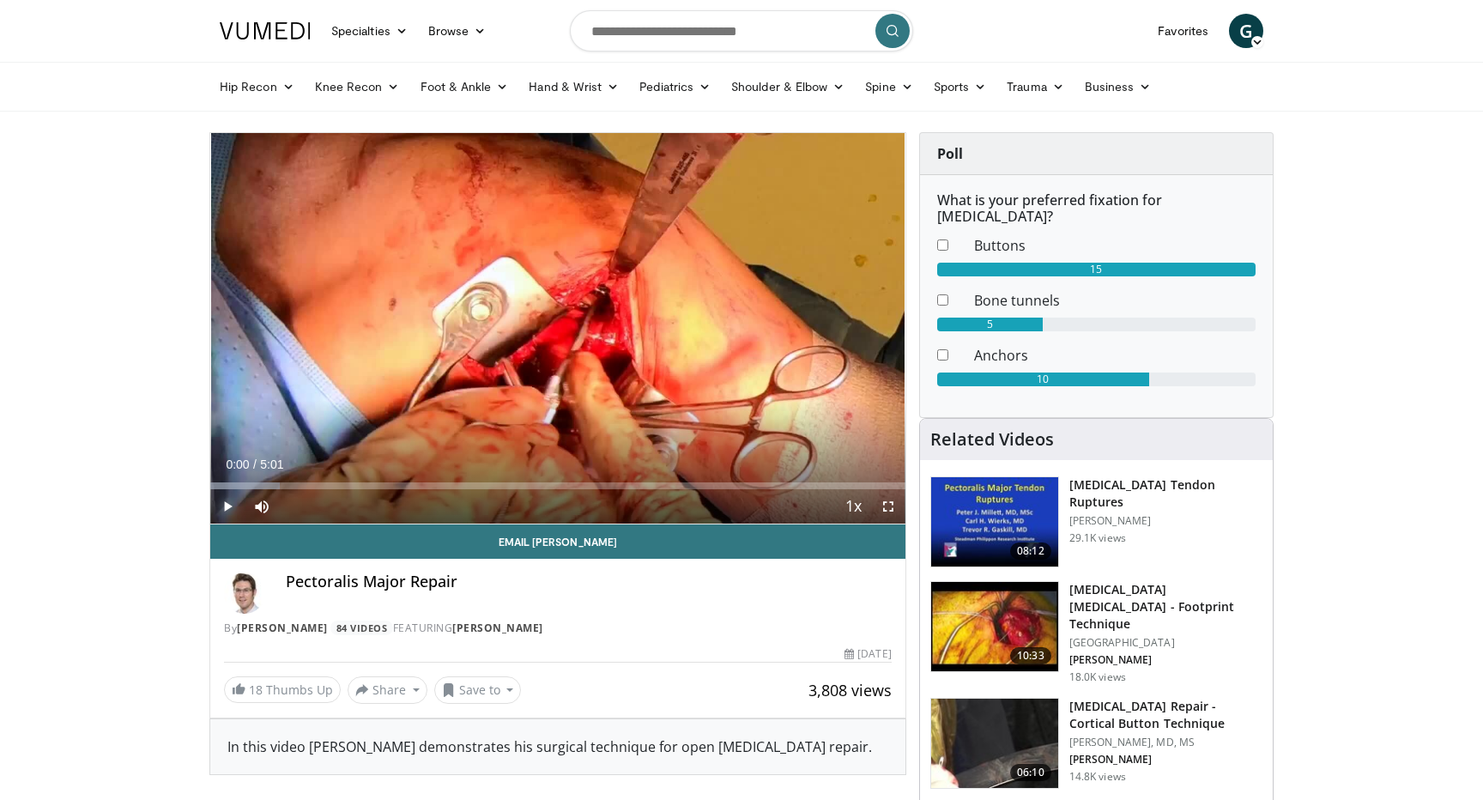
click at [222, 509] on span "Video Player" at bounding box center [227, 506] width 34 height 34
click at [258, 481] on div "Loaded : 13.13% 0:21 0:21" at bounding box center [557, 481] width 695 height 16
click at [895, 509] on span "Video Player" at bounding box center [888, 506] width 34 height 34
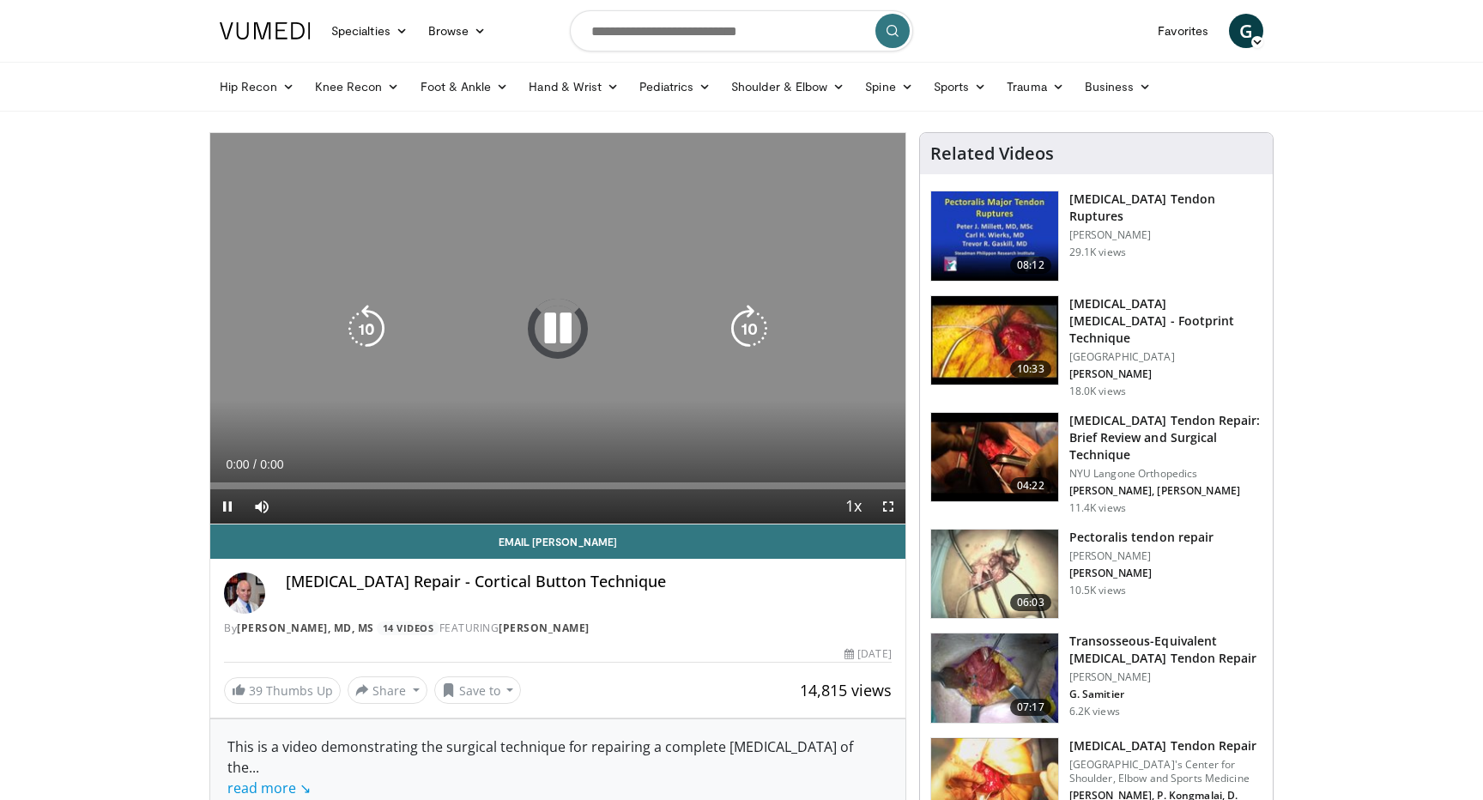
click at [773, 405] on div "10 seconds Tap to unmute" at bounding box center [557, 328] width 695 height 391
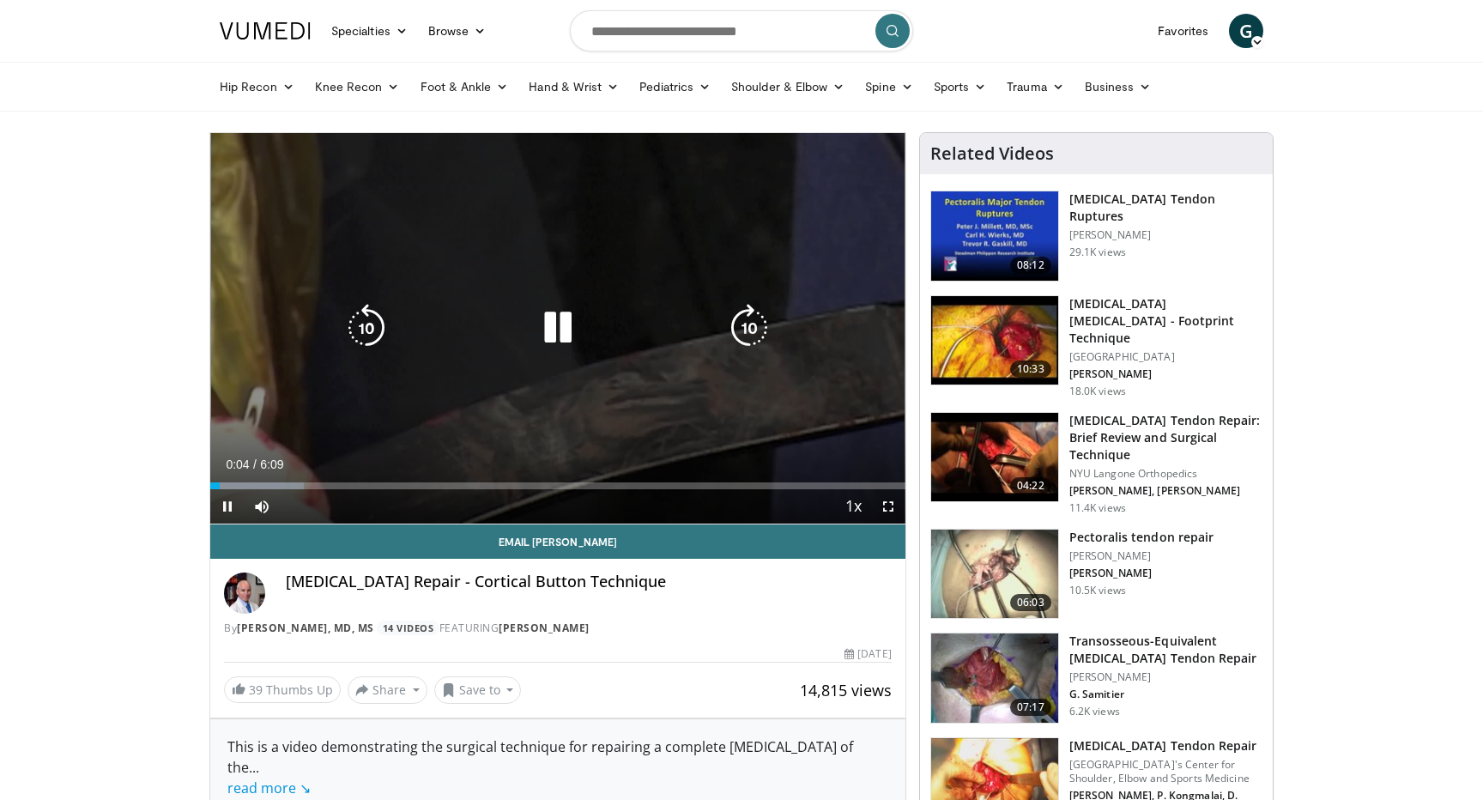
click at [688, 319] on div "Video Player" at bounding box center [557, 328] width 417 height 34
click at [552, 336] on icon "Video Player" at bounding box center [558, 328] width 48 height 48
click at [698, 288] on div "10 seconds Tap to unmute" at bounding box center [557, 328] width 695 height 391
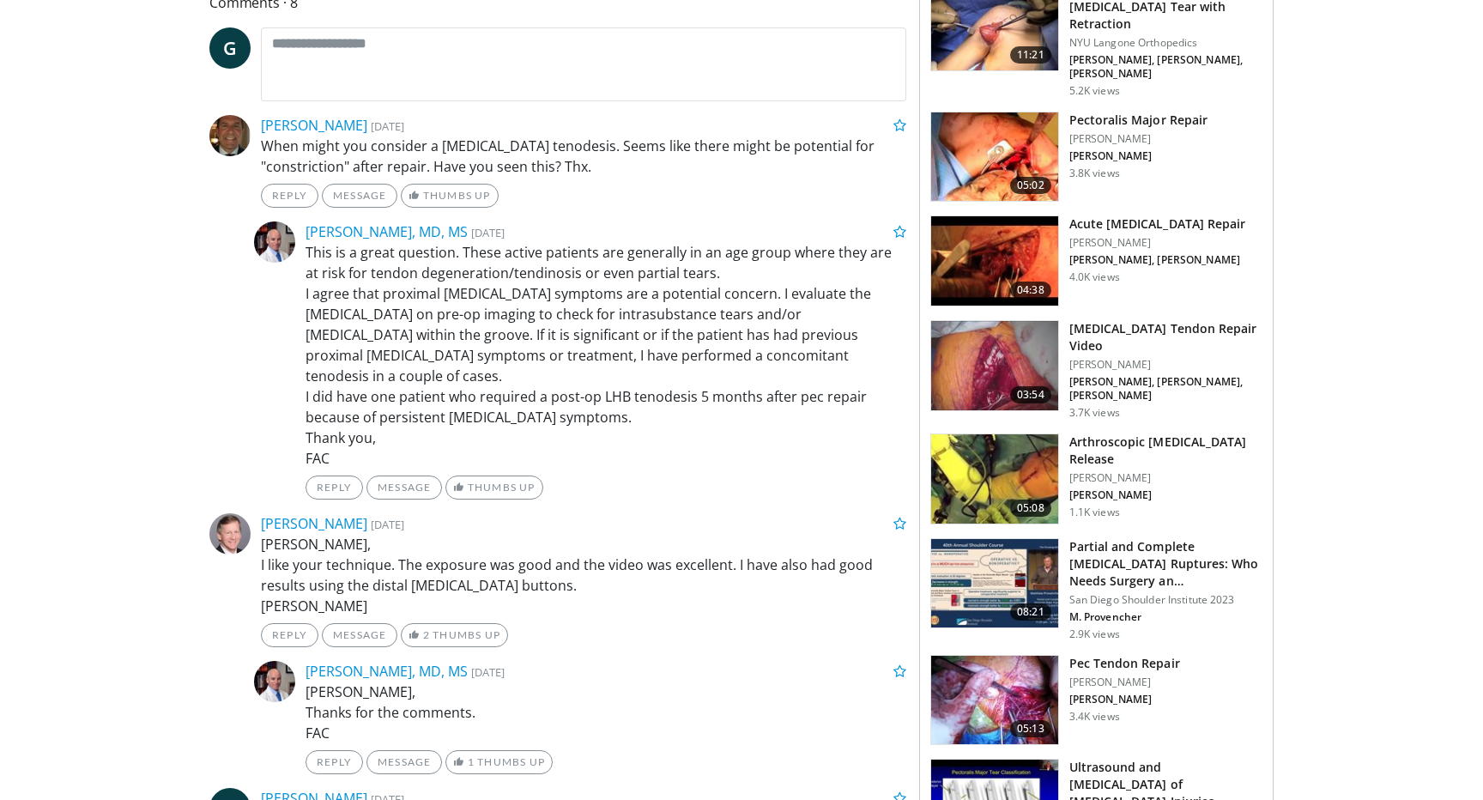
scroll to position [867, 0]
click at [1028, 655] on img at bounding box center [994, 699] width 127 height 89
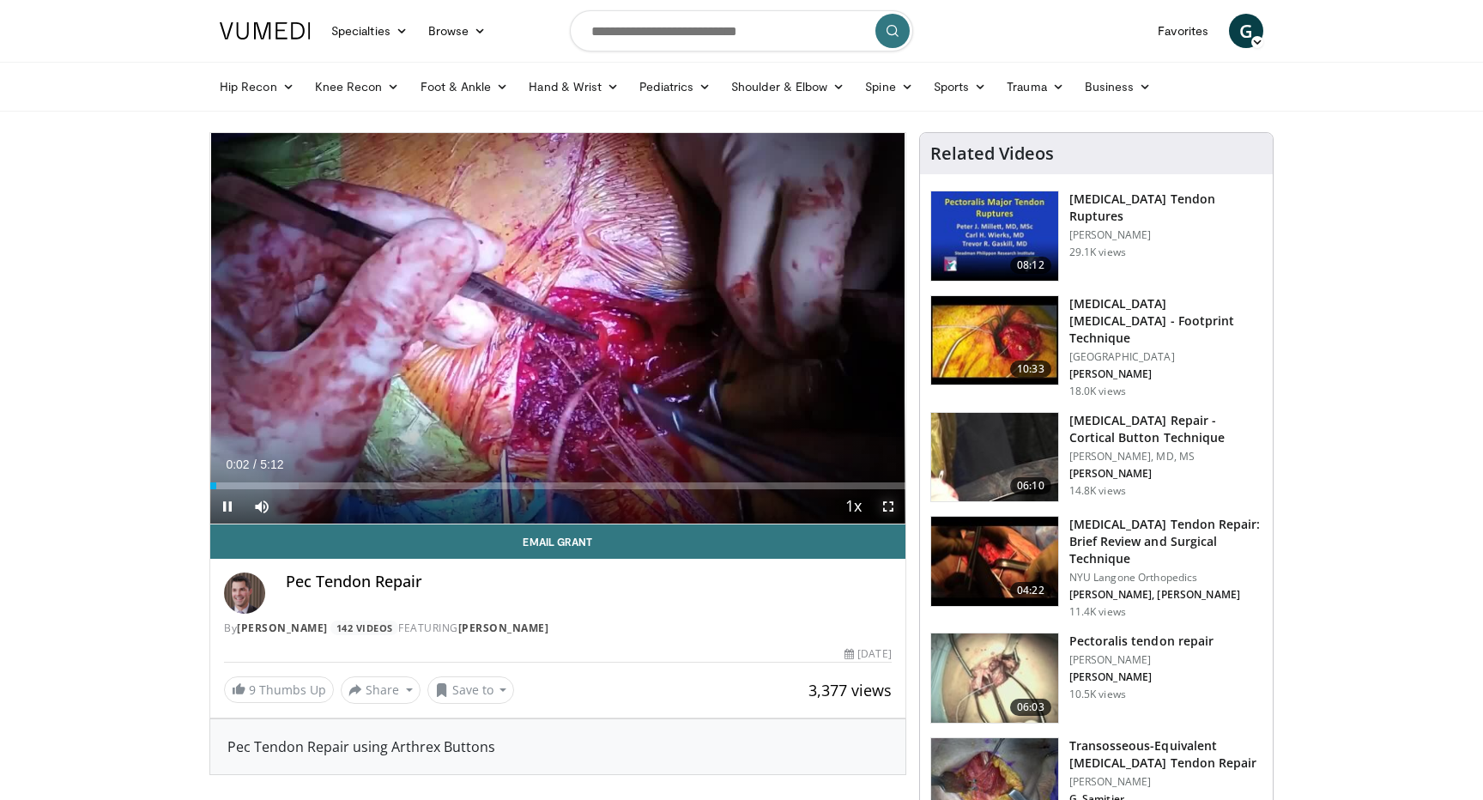
click at [883, 503] on span "Video Player" at bounding box center [888, 506] width 34 height 34
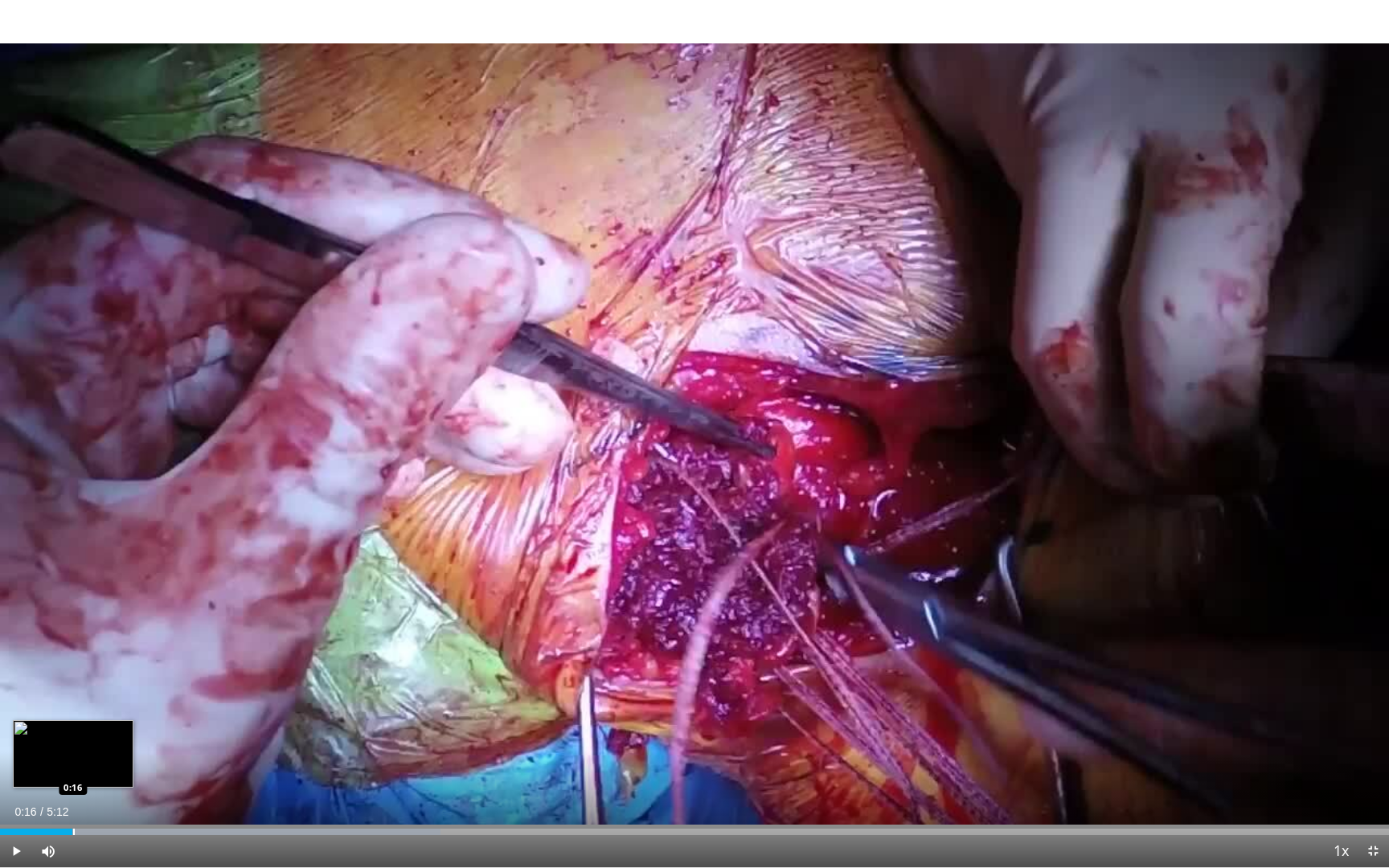
click at [72, 748] on div "Loaded : 31.70% 0:16 0:16" at bounding box center [694, 828] width 1389 height 15
click at [54, 748] on div "Loaded : 31.70% 0:31 0:12" at bounding box center [694, 828] width 1389 height 15
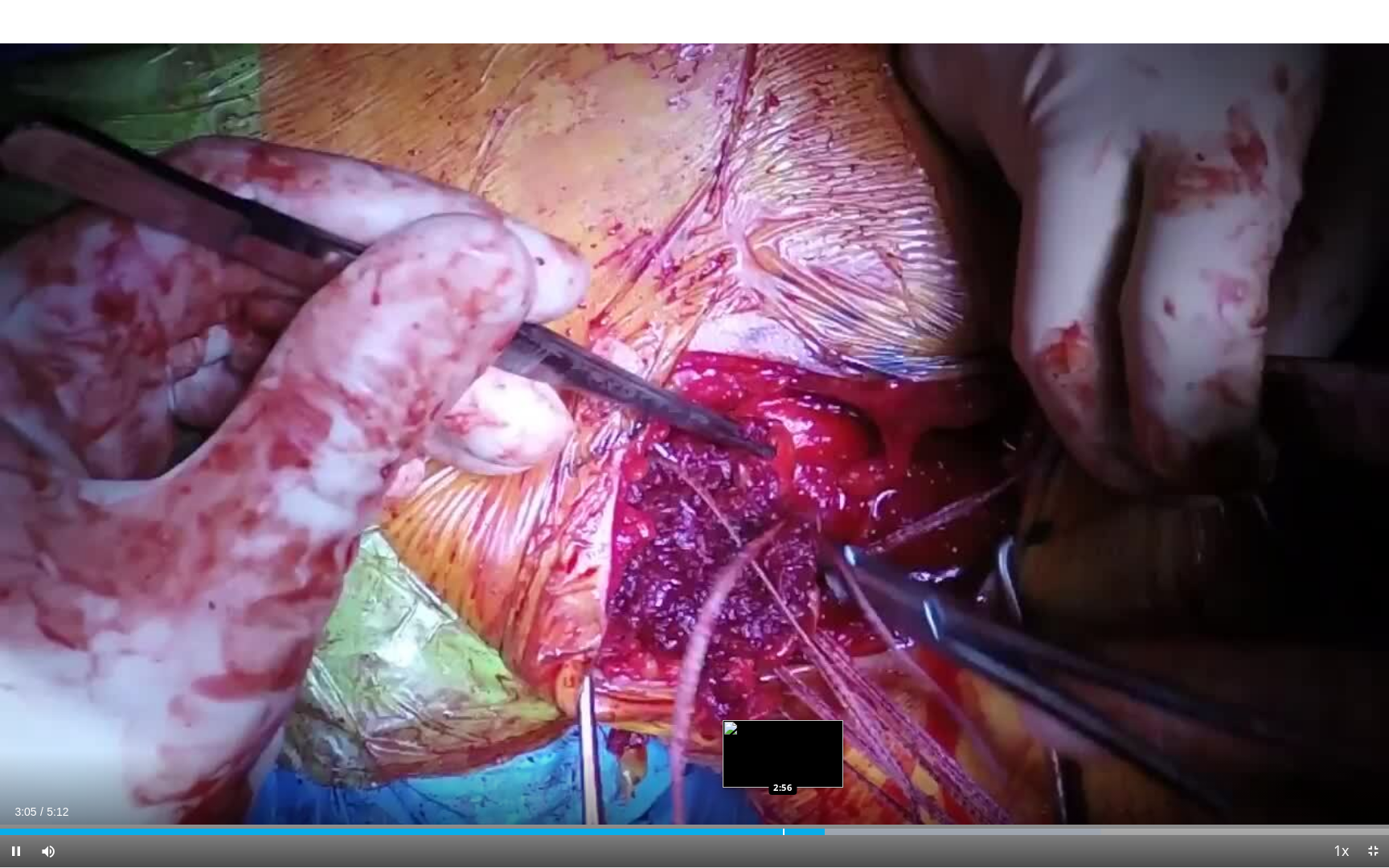
click at [783, 748] on div "Progress Bar" at bounding box center [784, 831] width 2 height 7
click at [746, 748] on div "Progress Bar" at bounding box center [747, 831] width 2 height 7
click at [724, 748] on div "Loaded : 79.29% 2:43 2:43" at bounding box center [694, 828] width 1389 height 15
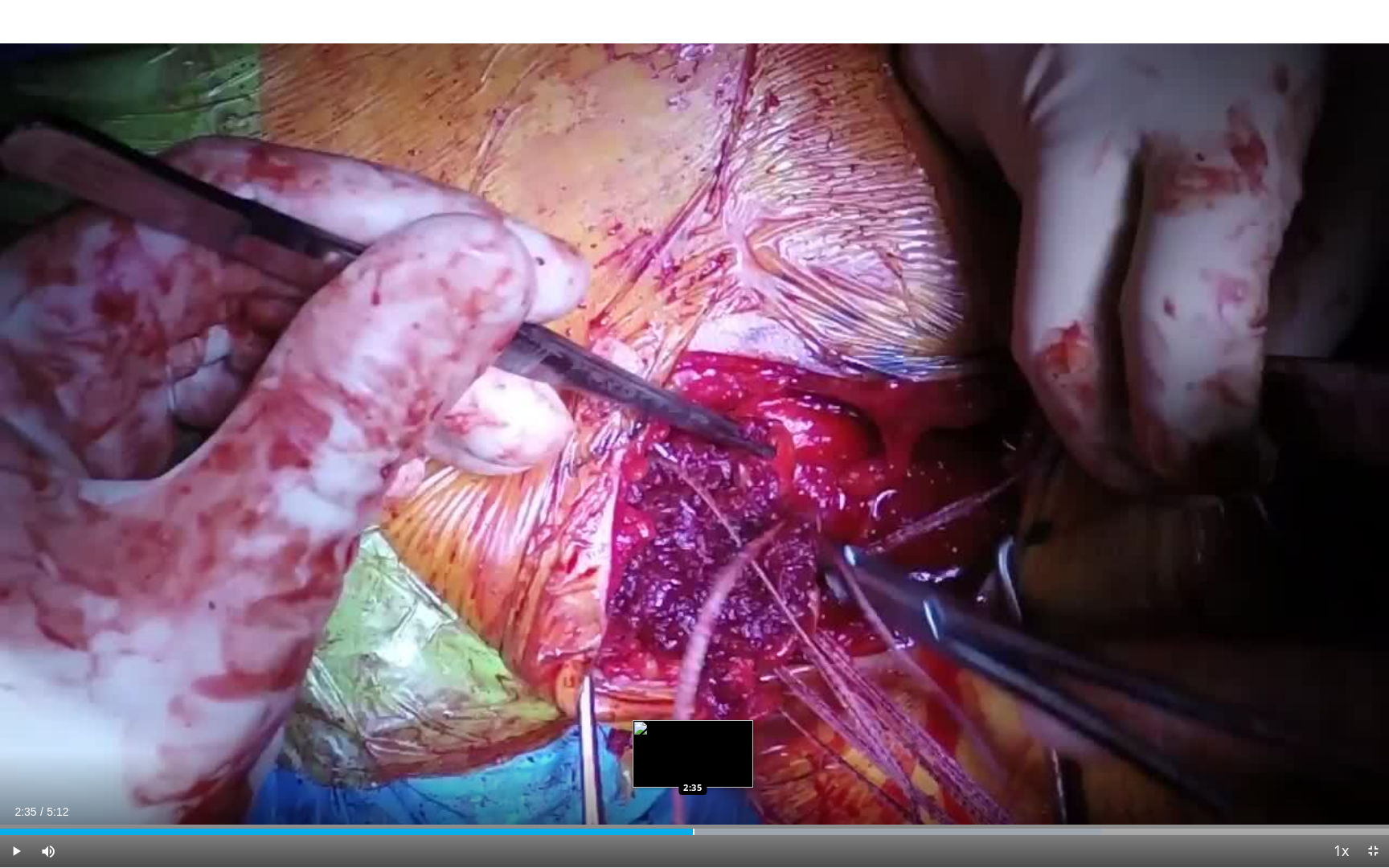
click at [693, 748] on div "Progress Bar" at bounding box center [694, 831] width 2 height 7
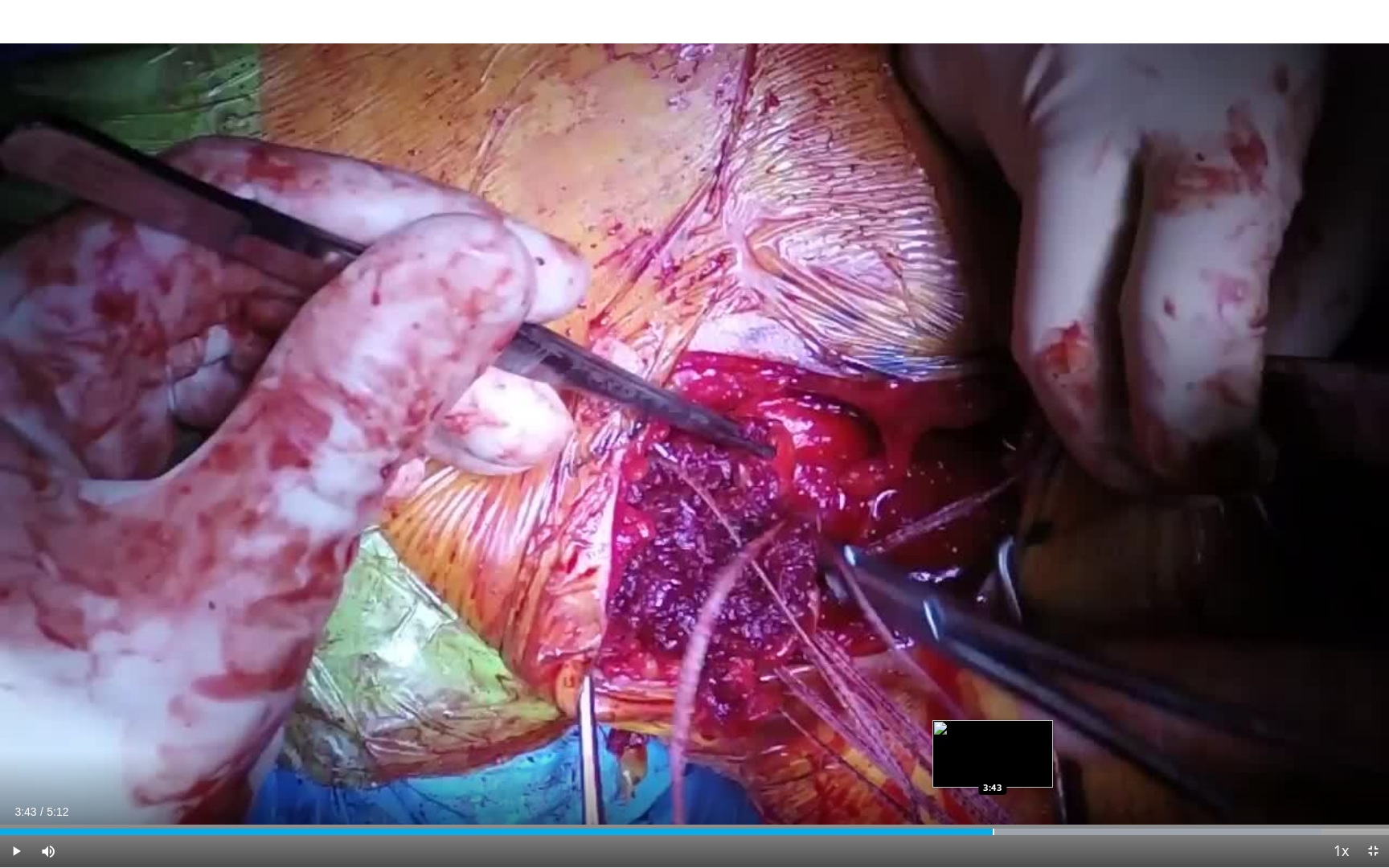
click at [993, 748] on div "Progress Bar" at bounding box center [994, 831] width 2 height 7
click at [973, 748] on div "Progress Bar" at bounding box center [974, 831] width 2 height 7
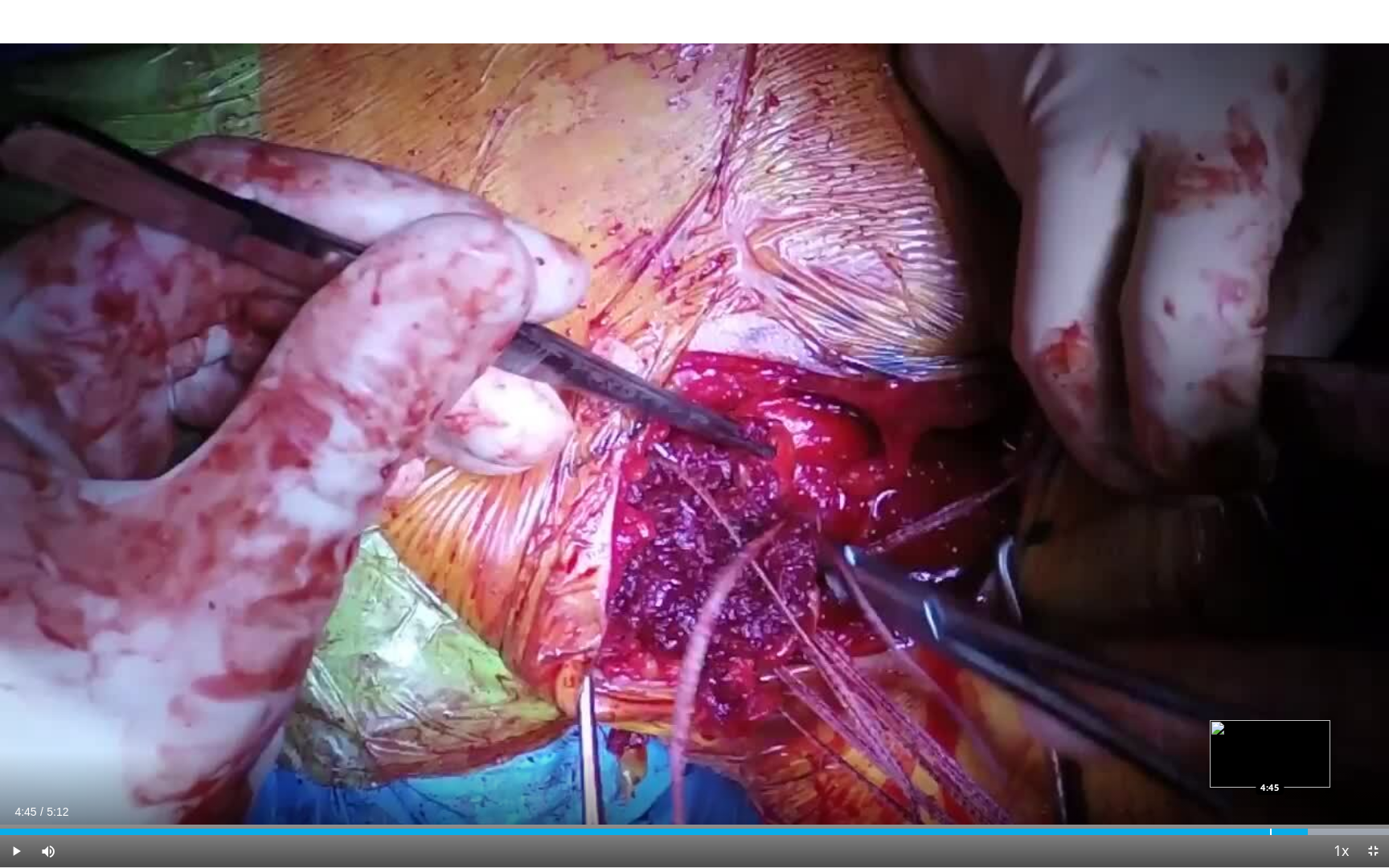
click at [1270, 748] on div "Progress Bar" at bounding box center [1271, 831] width 2 height 7
click at [1249, 748] on div "Progress Bar" at bounding box center [1249, 831] width 2 height 7
click at [1213, 748] on div "Progress Bar" at bounding box center [1214, 831] width 2 height 7
click at [1161, 748] on div "Progress Bar" at bounding box center [1162, 831] width 2 height 7
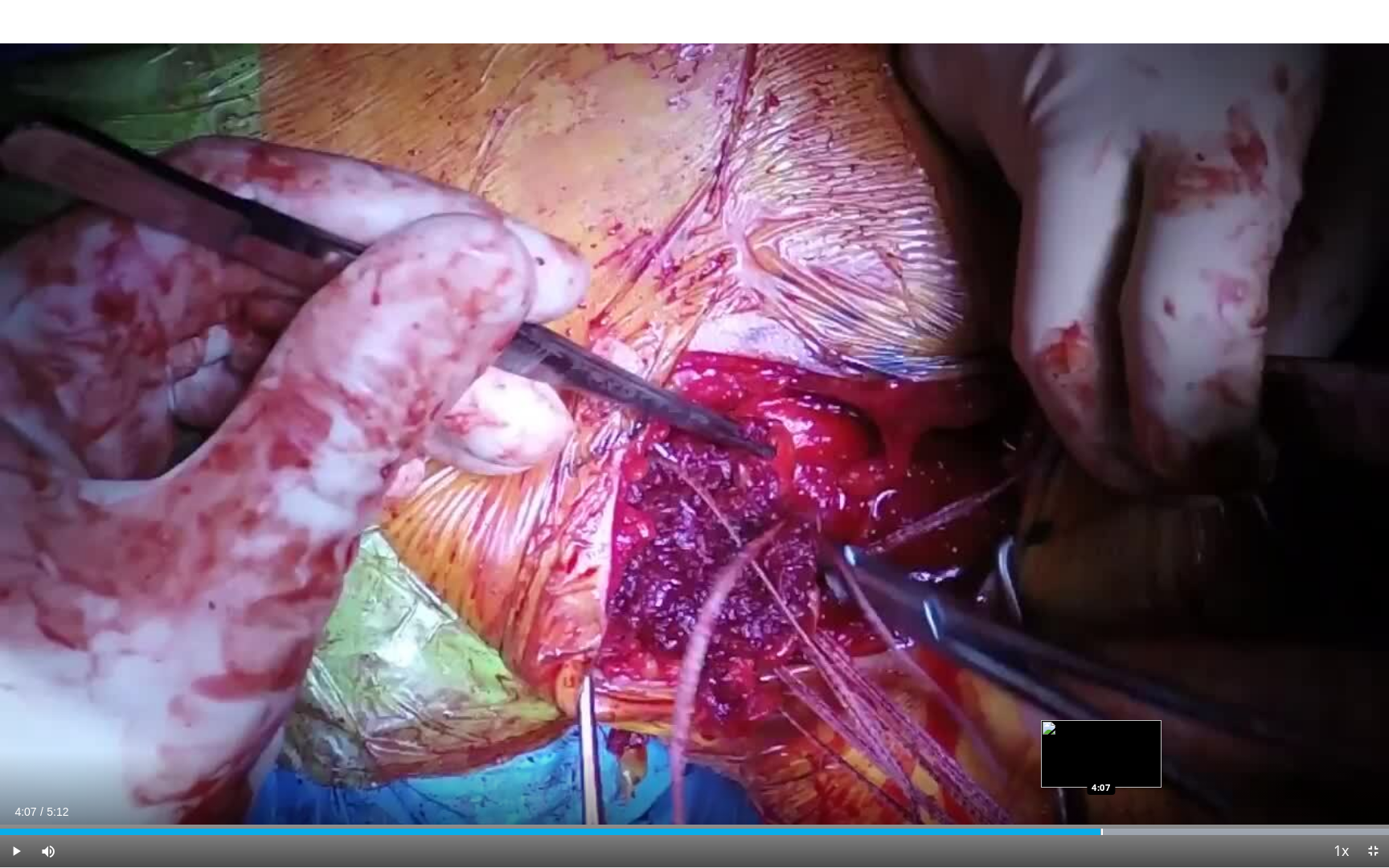
click at [1101, 748] on div "Loaded : 100.00% 4:07 4:07" at bounding box center [694, 831] width 1389 height 7
click at [1012, 748] on div "Current Time 4:08 / Duration 5:12 Pause Skip Backward Skip Forward Mute 23% Loa…" at bounding box center [694, 851] width 1389 height 32
click at [979, 748] on div "Current Time 4:09 / Duration 5:12 Pause Skip Backward Skip Forward Mute 23% Loa…" at bounding box center [694, 851] width 1389 height 32
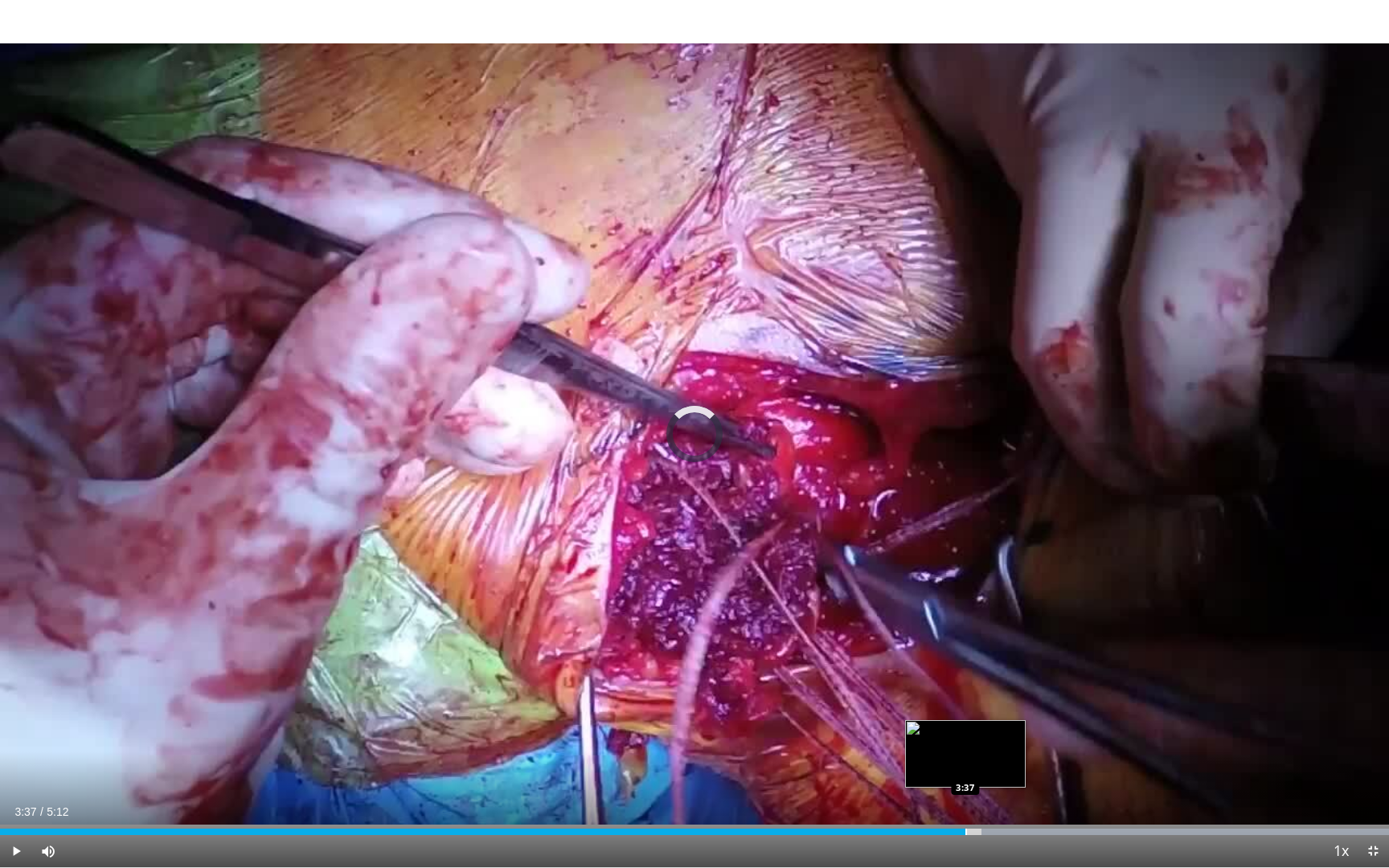
click at [966, 748] on div "Progress Bar" at bounding box center [967, 831] width 2 height 7
click at [903, 748] on div "Progress Bar" at bounding box center [904, 831] width 2 height 7
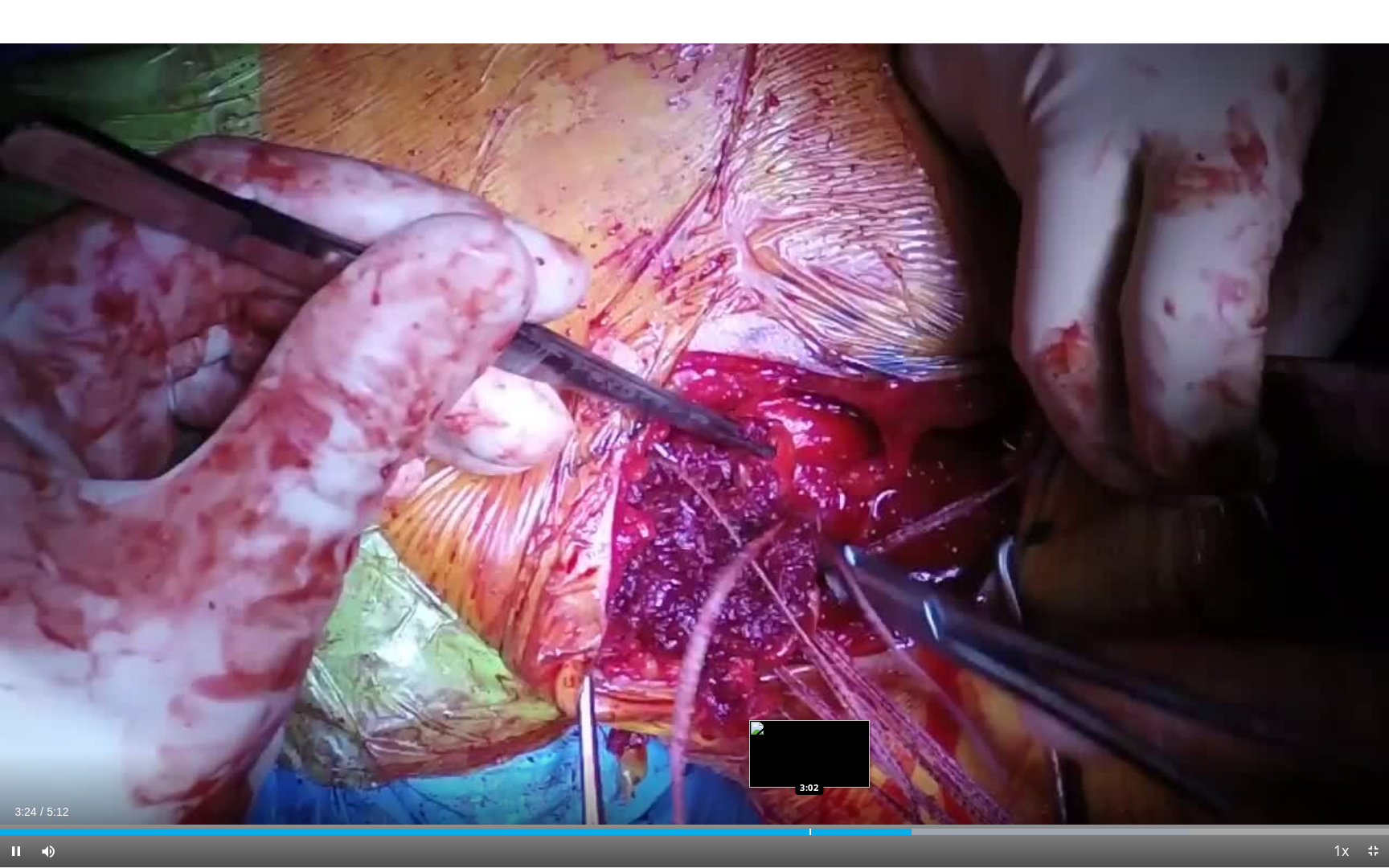
click at [805, 748] on div "3:25" at bounding box center [455, 831] width 911 height 7
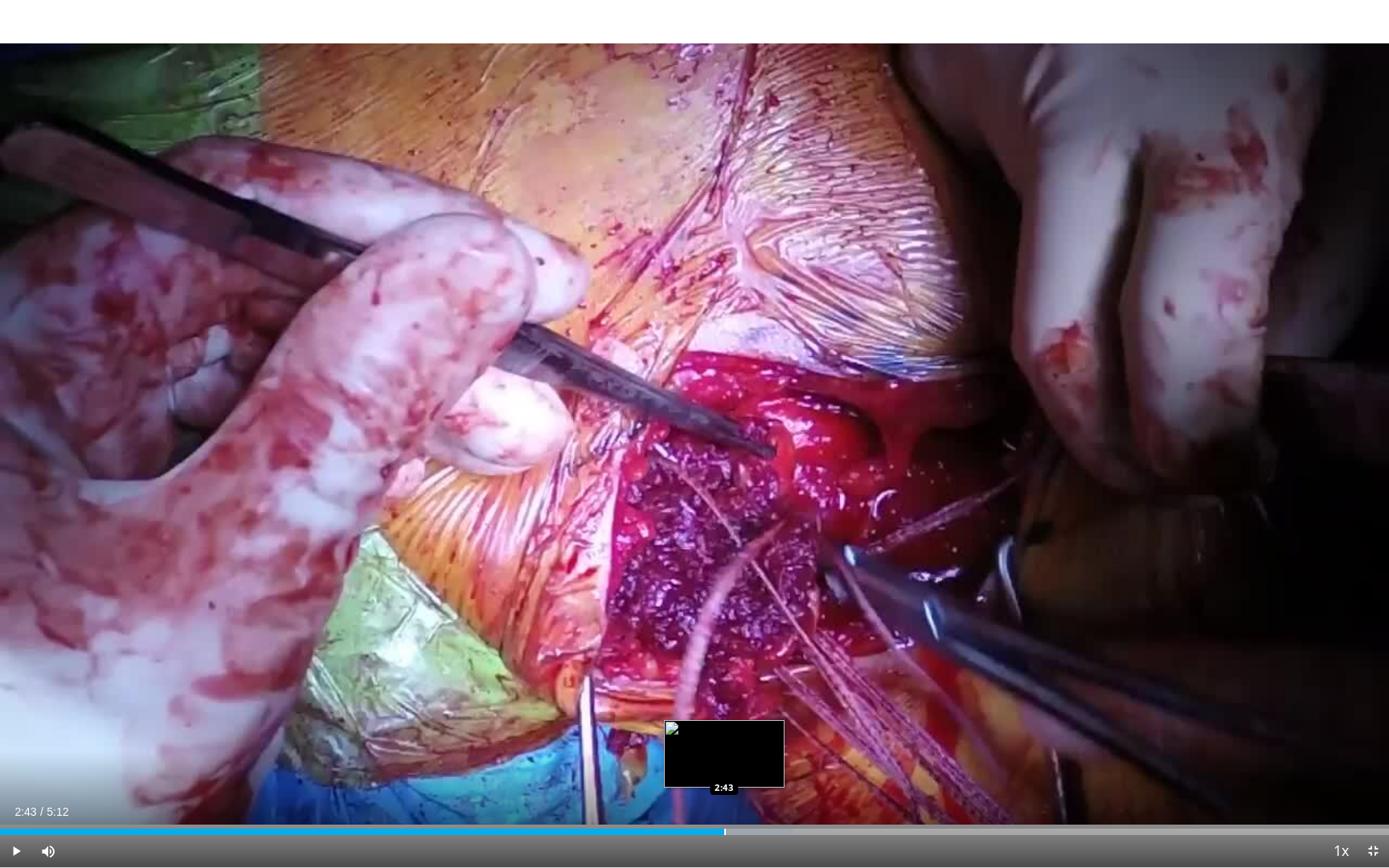
click at [724, 748] on div "Loaded : 57.08% 2:43 2:43" at bounding box center [694, 831] width 1389 height 7
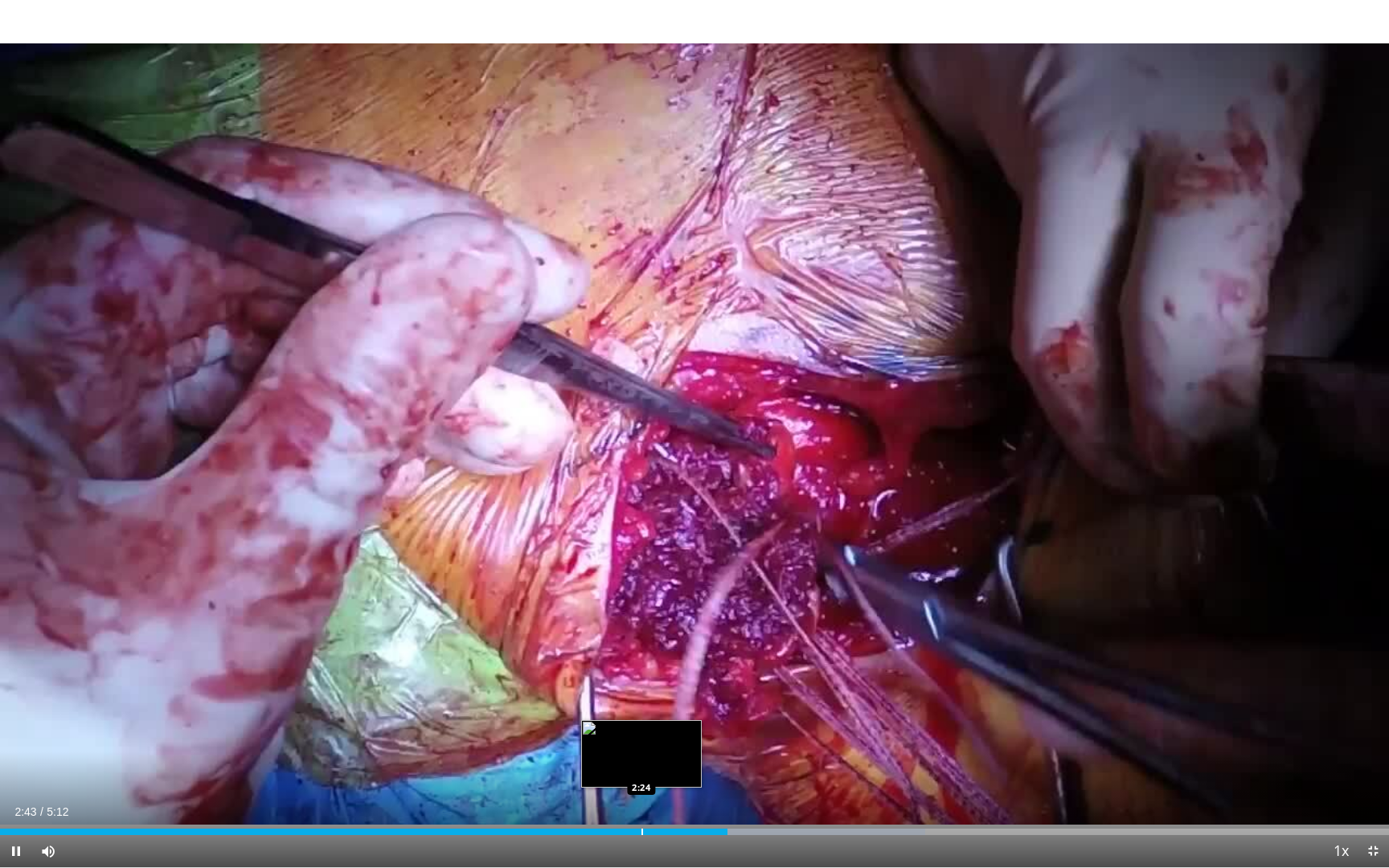
click at [637, 748] on div "Loaded : 66.60% 2:43 2:24" at bounding box center [694, 831] width 1389 height 7
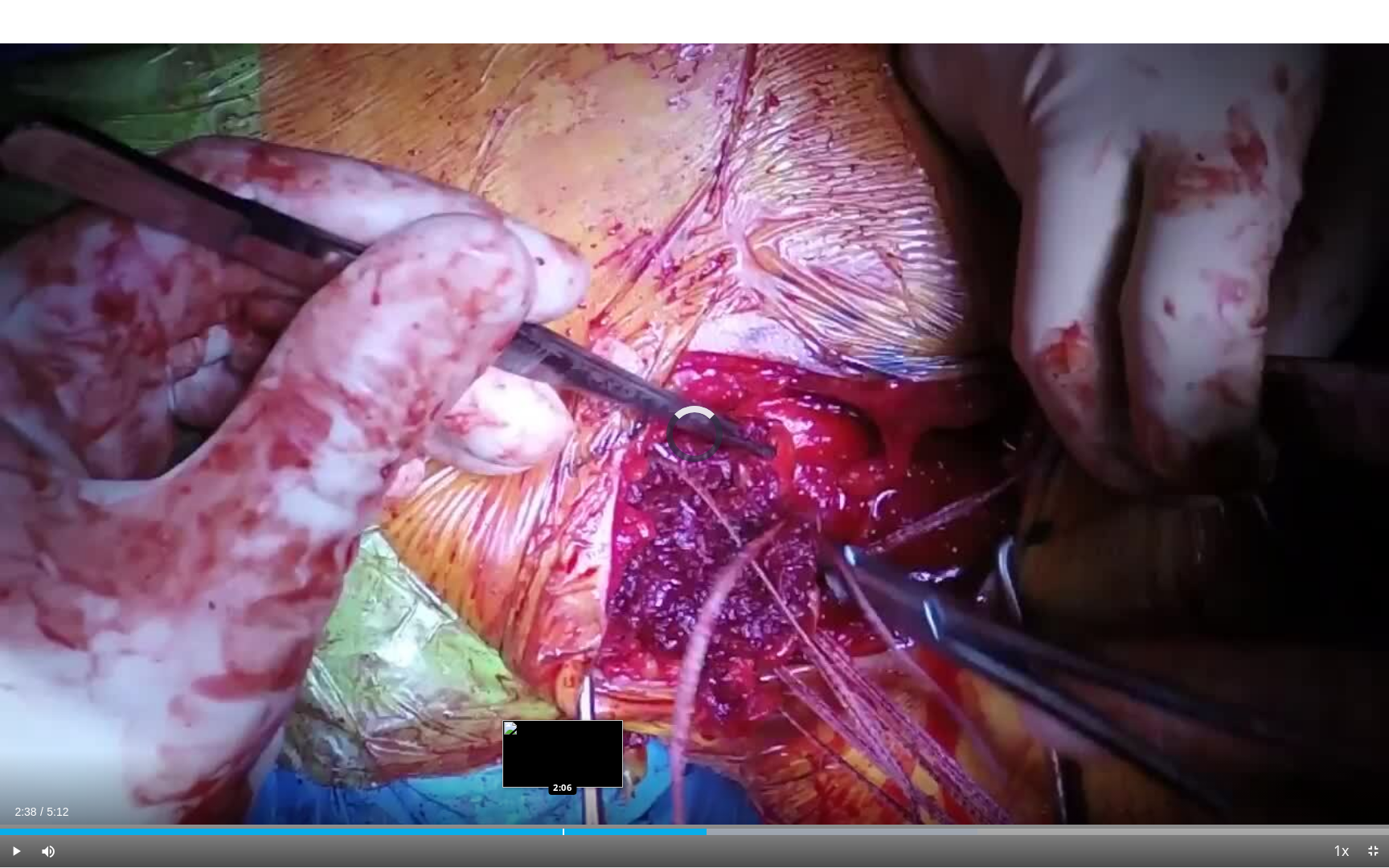
click at [563, 748] on div "Progress Bar" at bounding box center [564, 831] width 2 height 7
click at [535, 748] on div "Loaded : 63.43% 2:10 2:00" at bounding box center [694, 828] width 1389 height 15
click at [514, 748] on div "Progress Bar" at bounding box center [515, 831] width 2 height 7
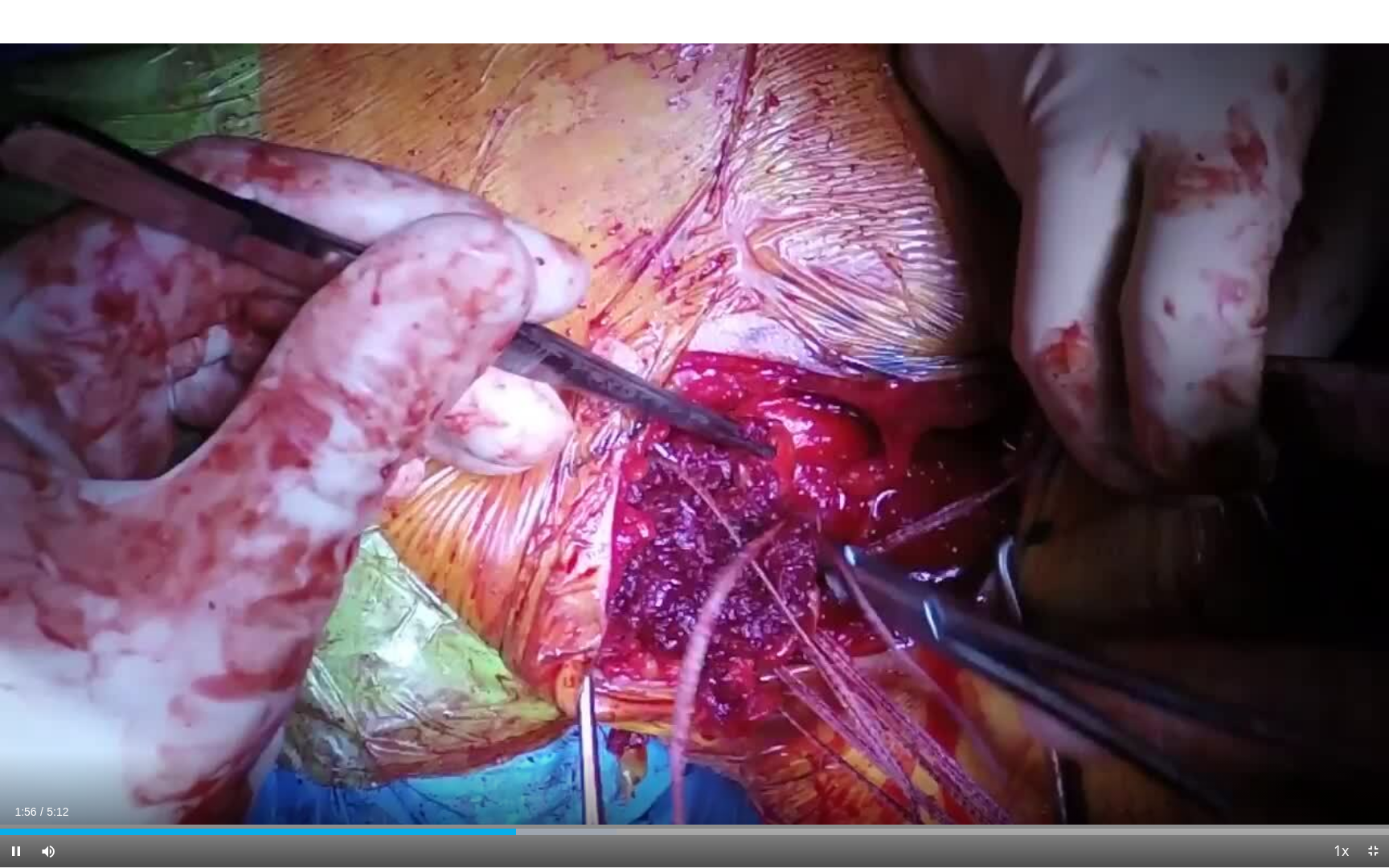
click at [473, 748] on div "Current Time 1:56 / Duration 5:12 Pause Skip Backward Skip Forward Mute 23% Loa…" at bounding box center [694, 851] width 1389 height 32
click at [467, 748] on div "Loaded : 57.08% 1:57 1:45" at bounding box center [694, 828] width 1389 height 15
click at [427, 748] on div "Progress Bar" at bounding box center [428, 831] width 2 height 7
click at [363, 748] on div "Progress Bar" at bounding box center [364, 831] width 2 height 7
click at [319, 748] on div "Loaded : 47.56% 1:25 1:12" at bounding box center [694, 831] width 1389 height 7
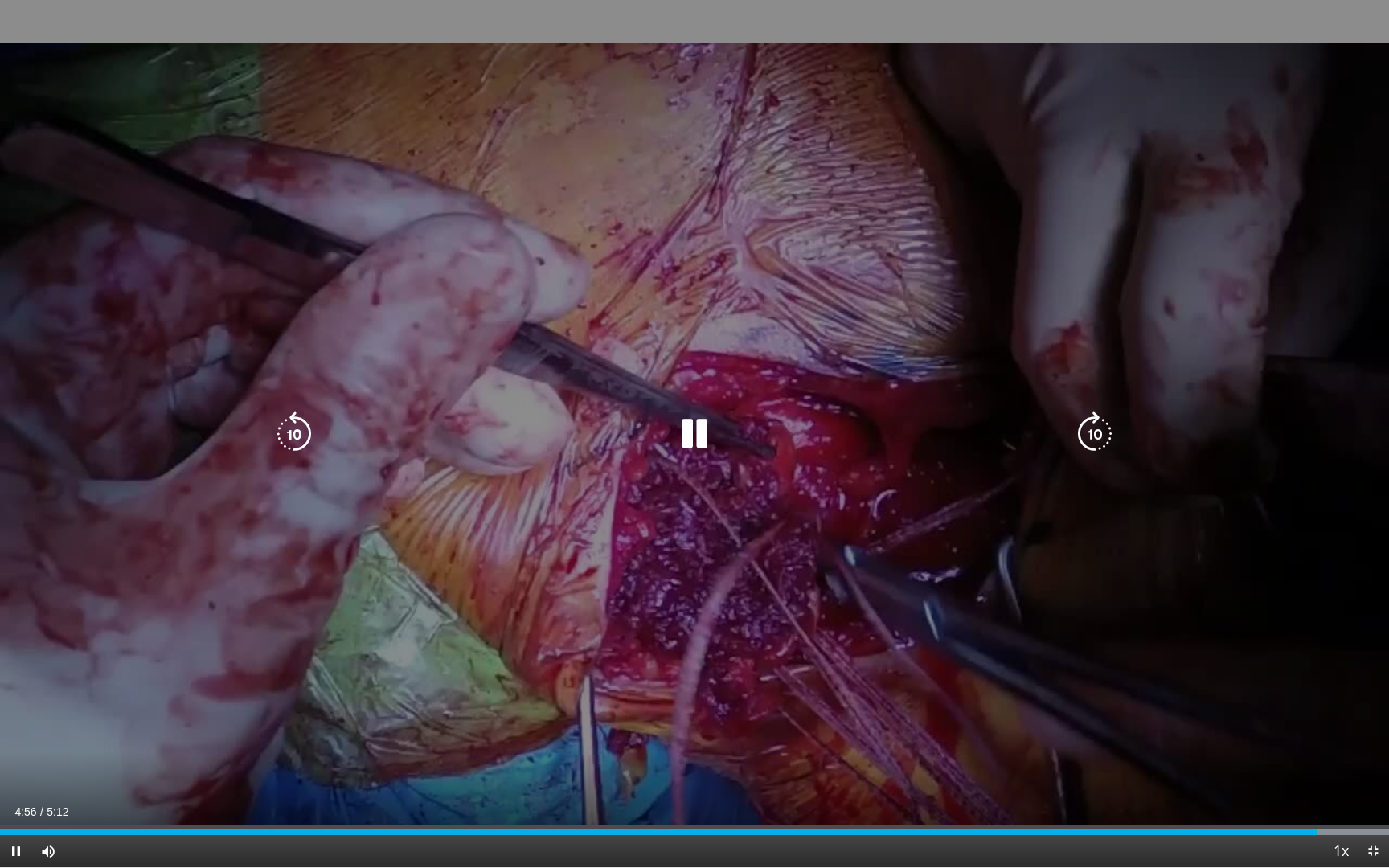
click at [719, 421] on div "Video Player" at bounding box center [695, 434] width 834 height 32
click at [699, 437] on icon "Video Player" at bounding box center [695, 434] width 45 height 45
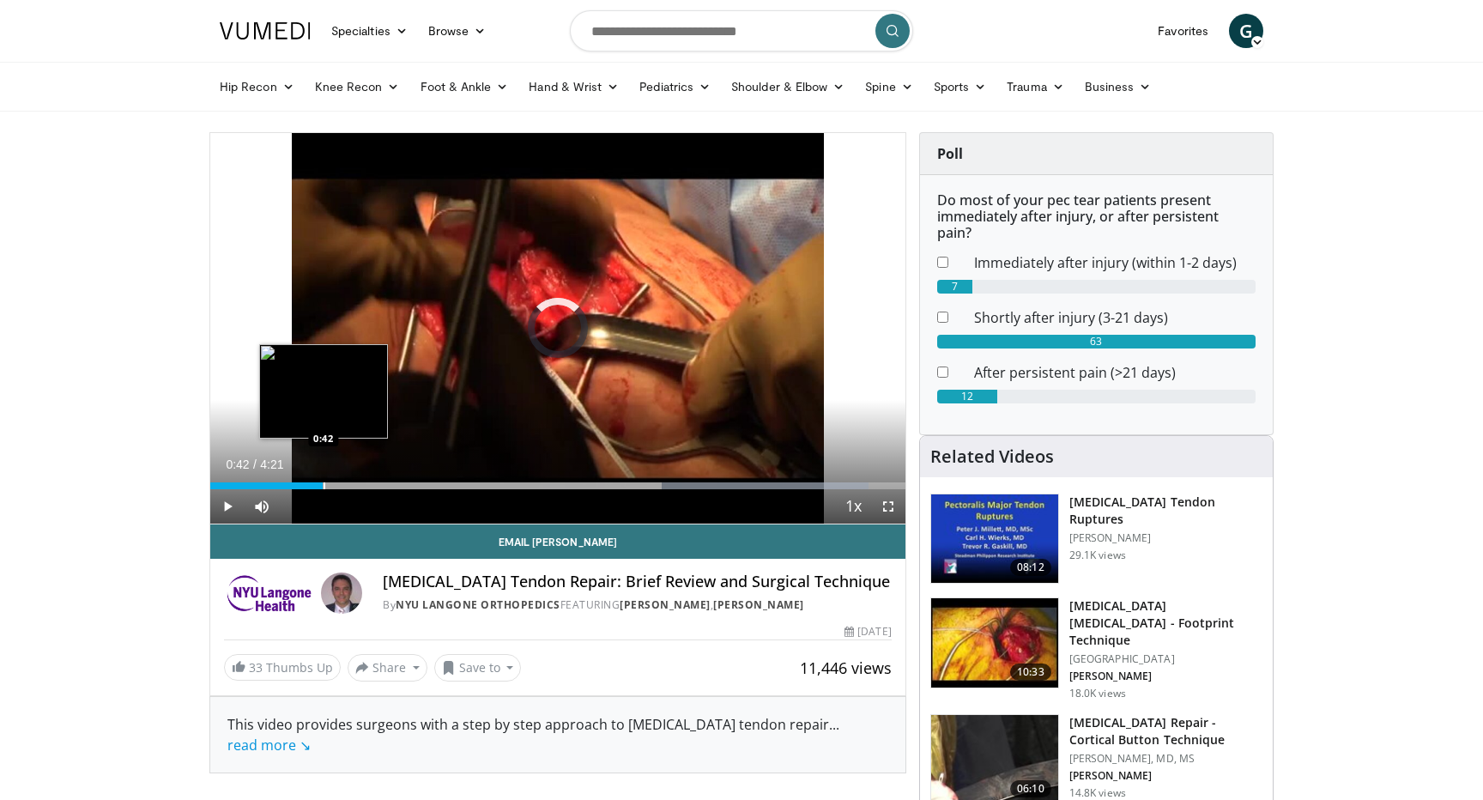
click at [323, 481] on div "Loaded : 94.71% 0:42 0:42" at bounding box center [557, 481] width 695 height 16
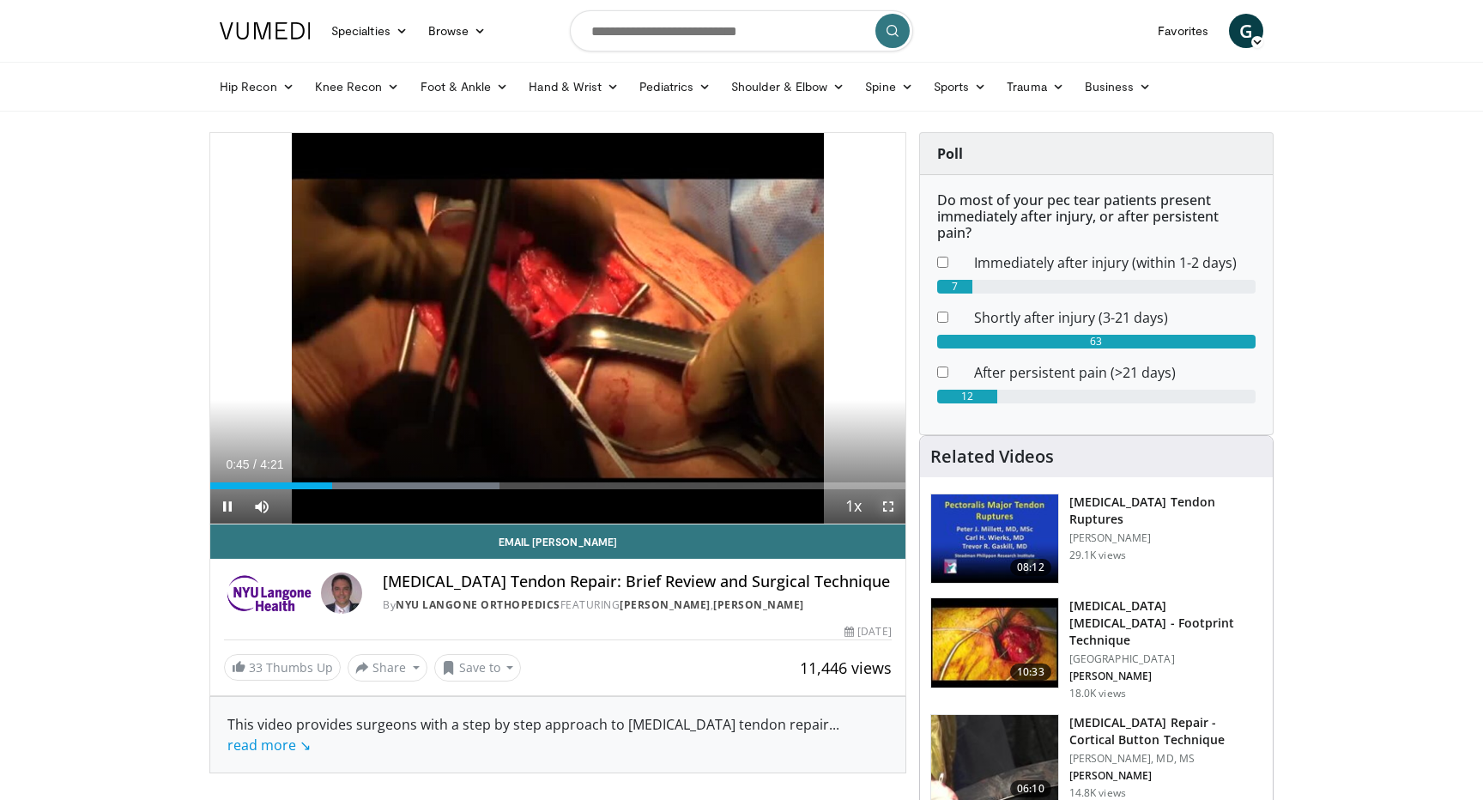
click at [887, 509] on span "Video Player" at bounding box center [888, 506] width 34 height 34
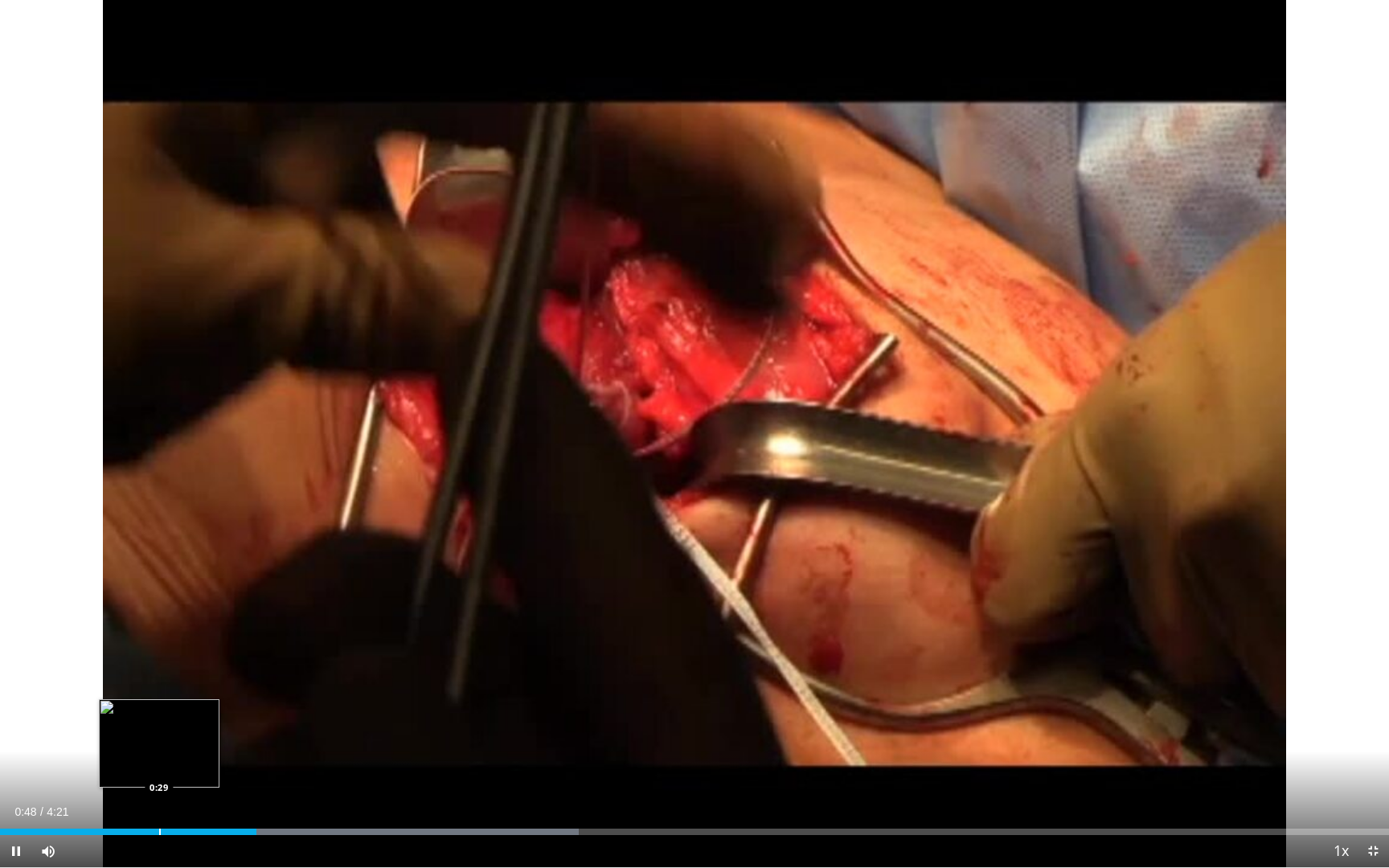
click at [159, 748] on div "Progress Bar" at bounding box center [160, 831] width 2 height 7
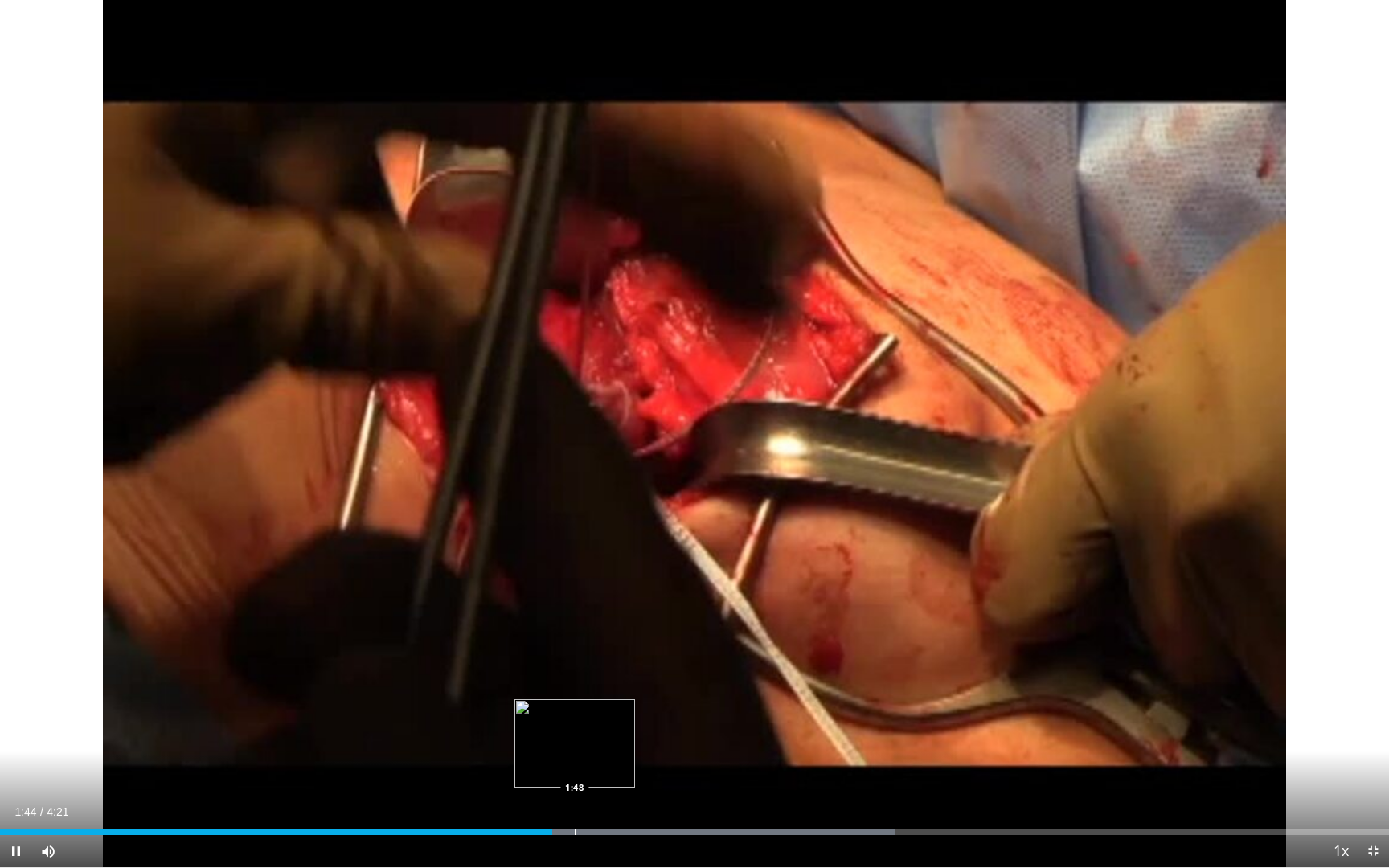
click at [574, 748] on div "Loaded : 64.39% 1:44 1:48" at bounding box center [694, 831] width 1389 height 7
click at [587, 748] on div "Progress Bar" at bounding box center [588, 831] width 2 height 7
click at [611, 748] on div "Progress Bar" at bounding box center [612, 831] width 2 height 7
click at [669, 748] on div "Progress Bar" at bounding box center [741, 831] width 516 height 7
click at [695, 748] on div "Progress Bar" at bounding box center [696, 831] width 2 height 7
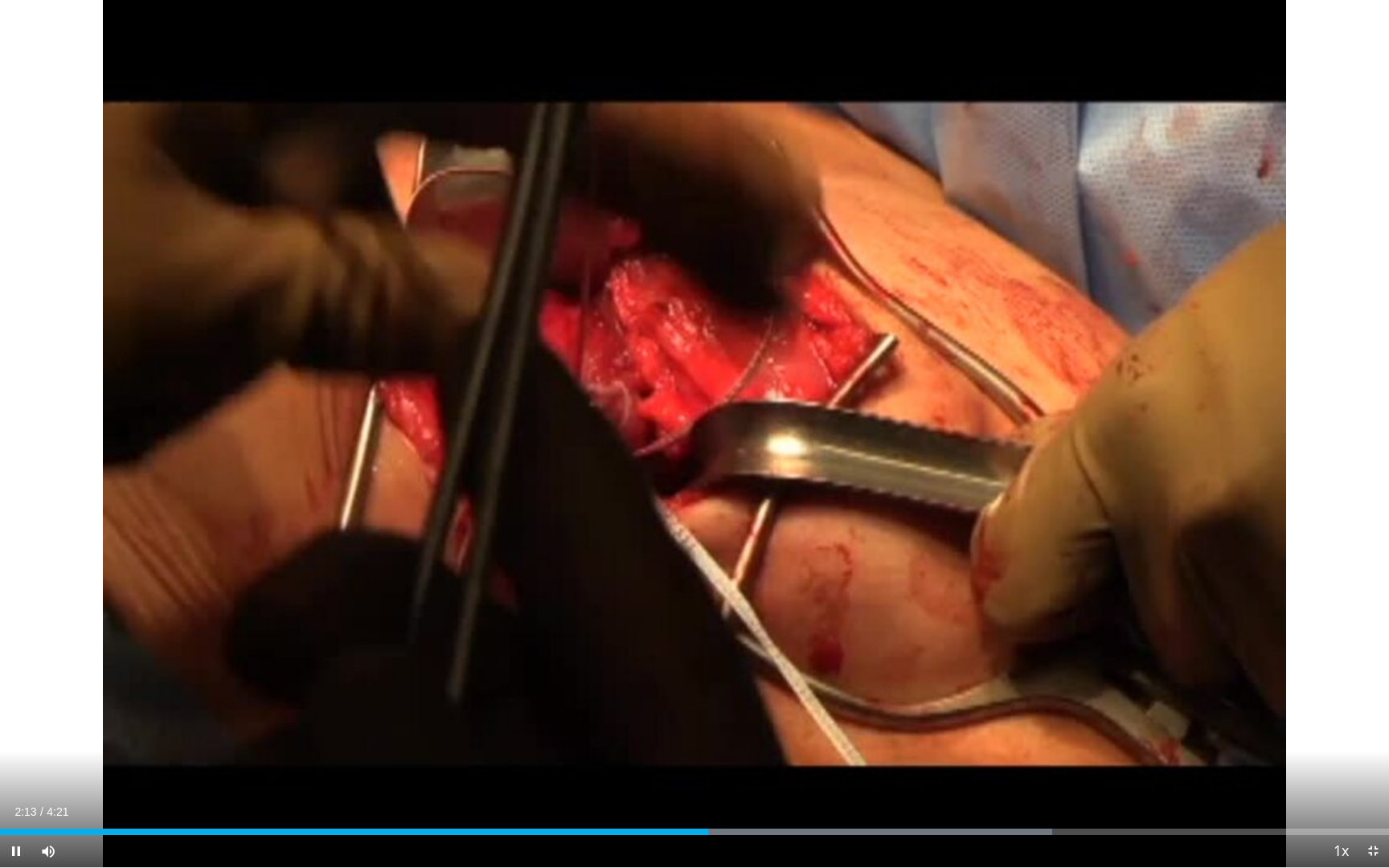
click at [732, 748] on div "Current Time 2:13 / Duration 4:21 Pause Skip Backward Skip Forward Mute Loaded …" at bounding box center [694, 851] width 1389 height 32
click at [735, 748] on div "Progress Bar" at bounding box center [736, 831] width 2 height 7
click at [764, 748] on div "Progress Bar" at bounding box center [765, 831] width 2 height 7
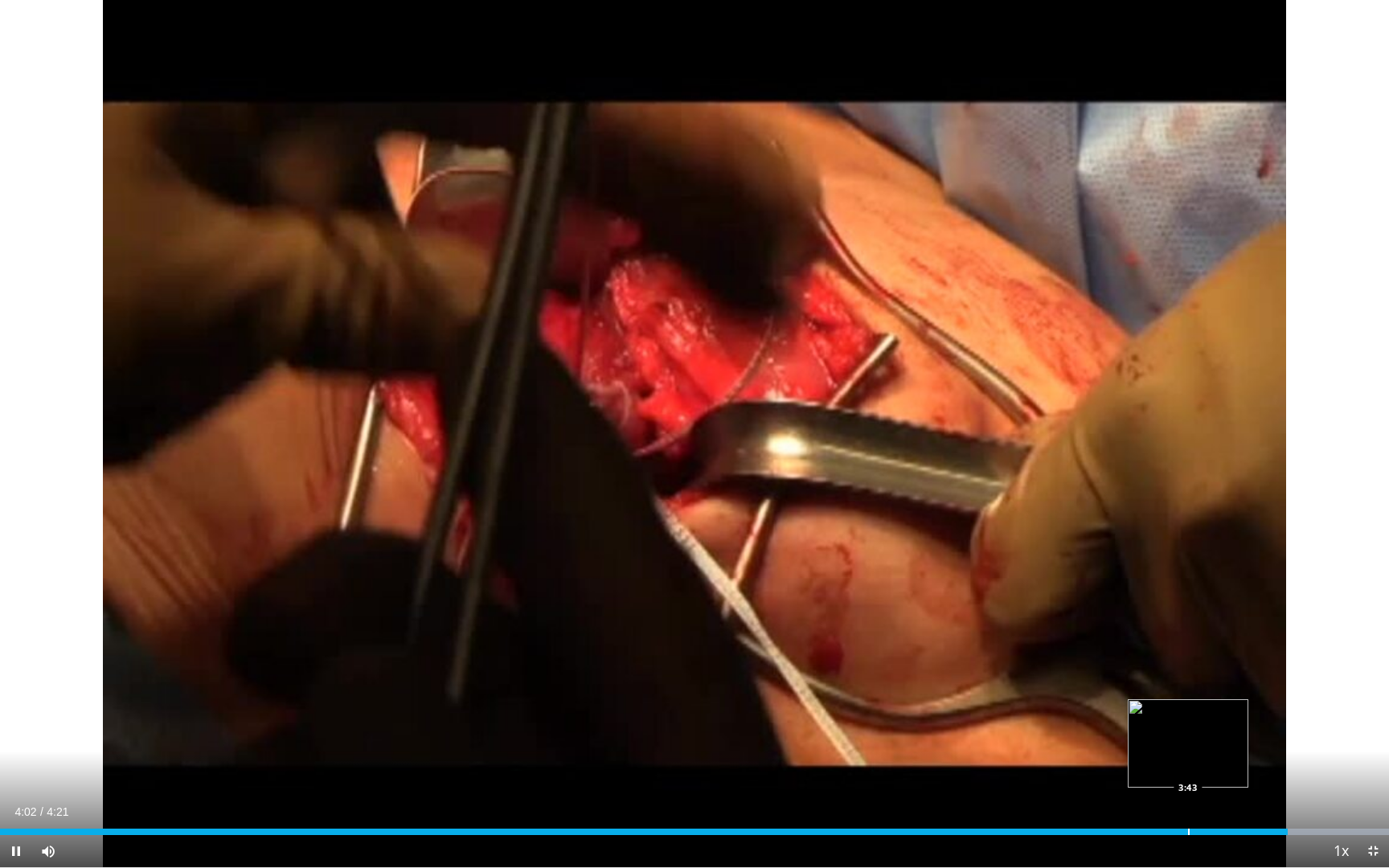
click at [1190, 748] on div "Progress Bar" at bounding box center [1190, 831] width 2 height 7
click at [1218, 748] on div "Progress Bar" at bounding box center [1219, 831] width 2 height 7
click at [1224, 748] on div "Progress Bar" at bounding box center [1225, 831] width 2 height 7
click at [1202, 748] on div "Progress Bar" at bounding box center [1203, 831] width 2 height 7
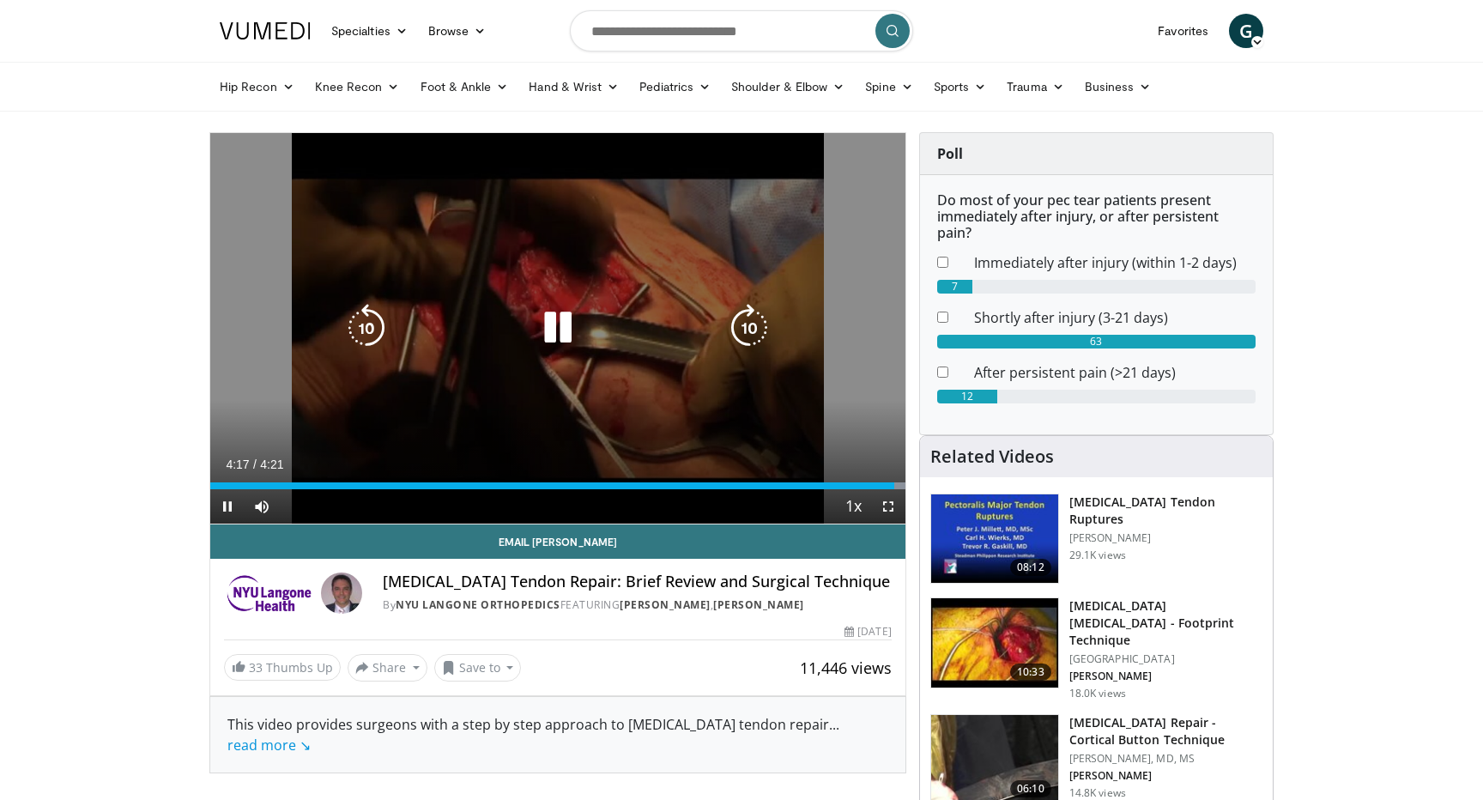
click at [705, 325] on div "Video Player" at bounding box center [557, 328] width 417 height 34
click at [768, 409] on div "10 seconds Tap to unmute" at bounding box center [557, 328] width 695 height 391
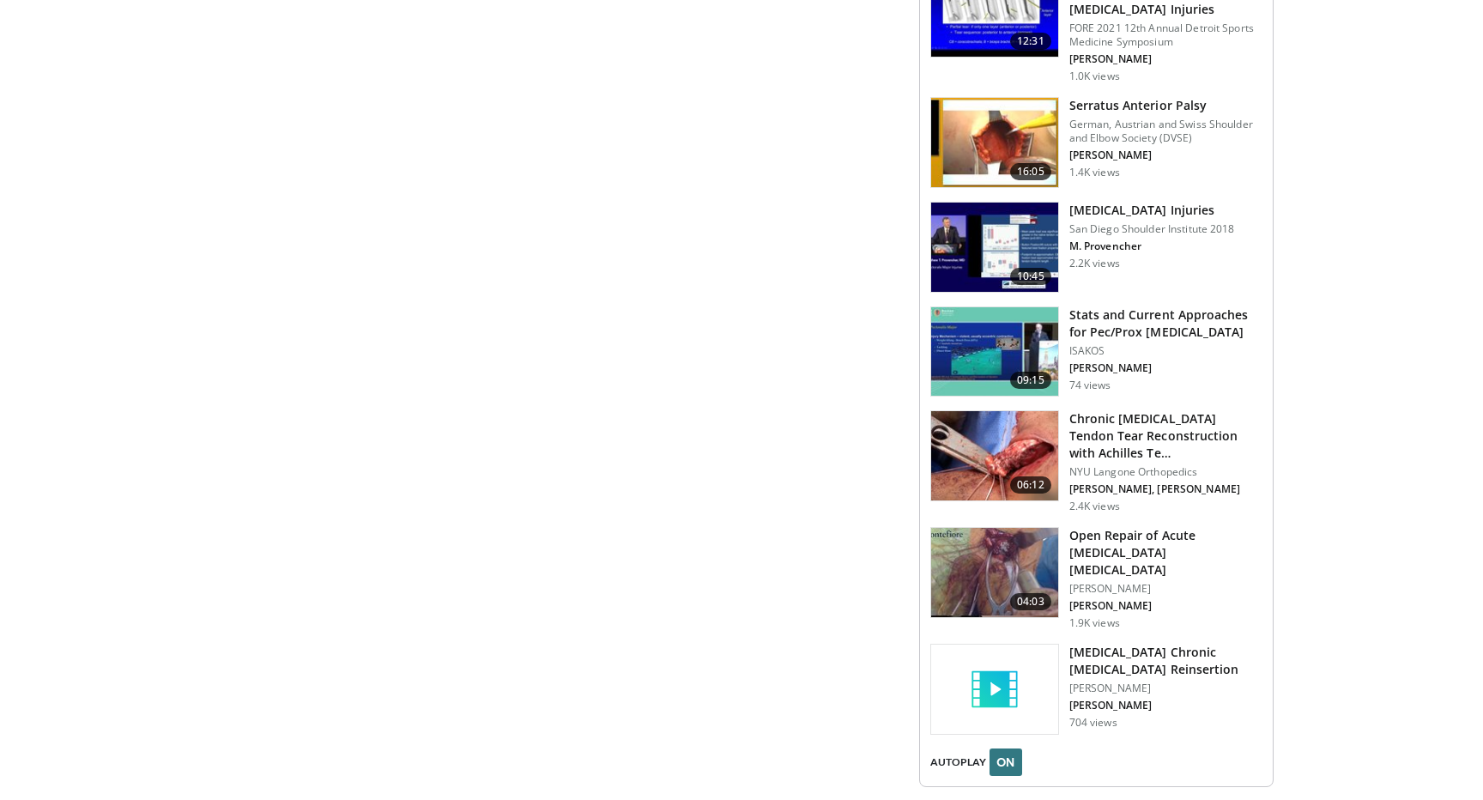
scroll to position [2041, 0]
